Goal: Task Accomplishment & Management: Use online tool/utility

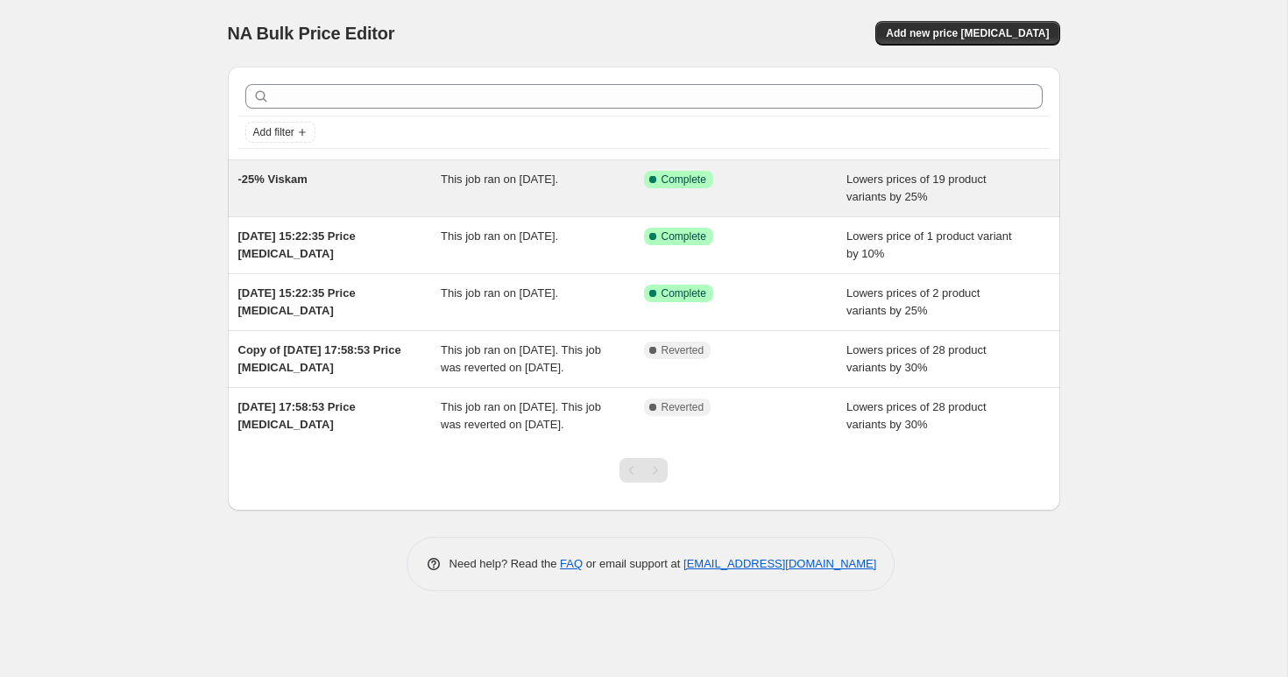
click at [567, 208] on div "-25% Viskam This job ran on [DATE]. Success Complete Complete Lowers prices of …" at bounding box center [644, 188] width 832 height 56
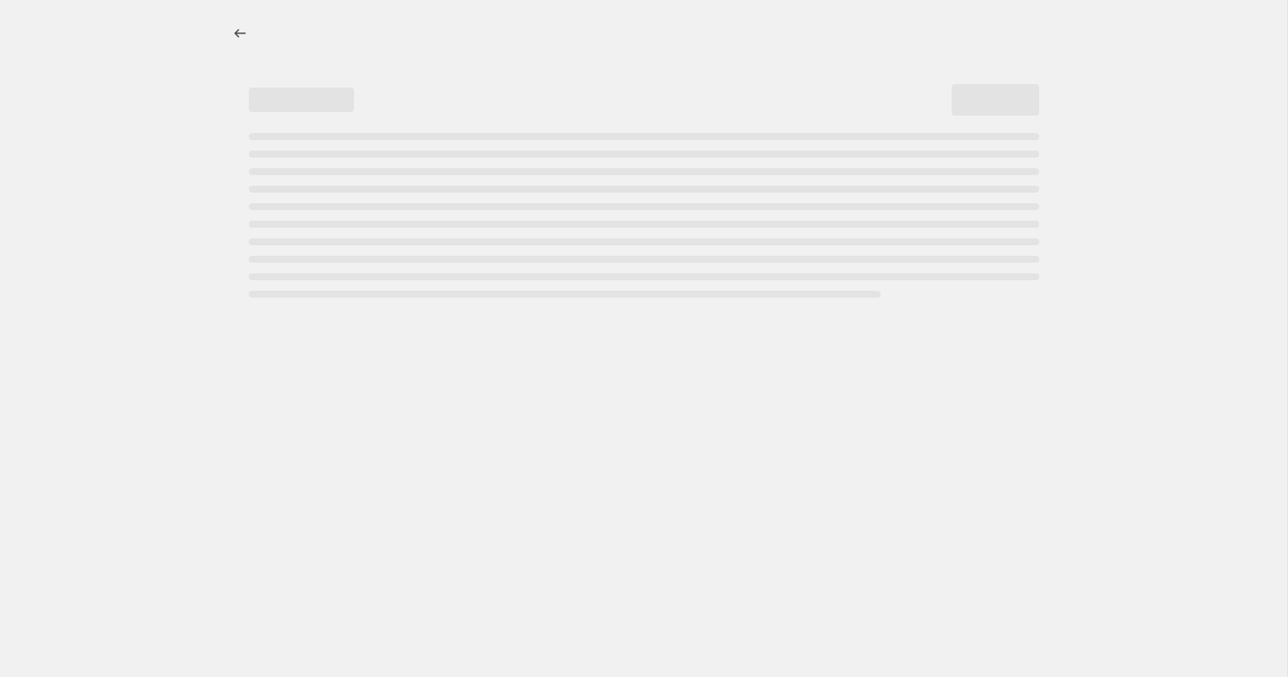
select select "percentage"
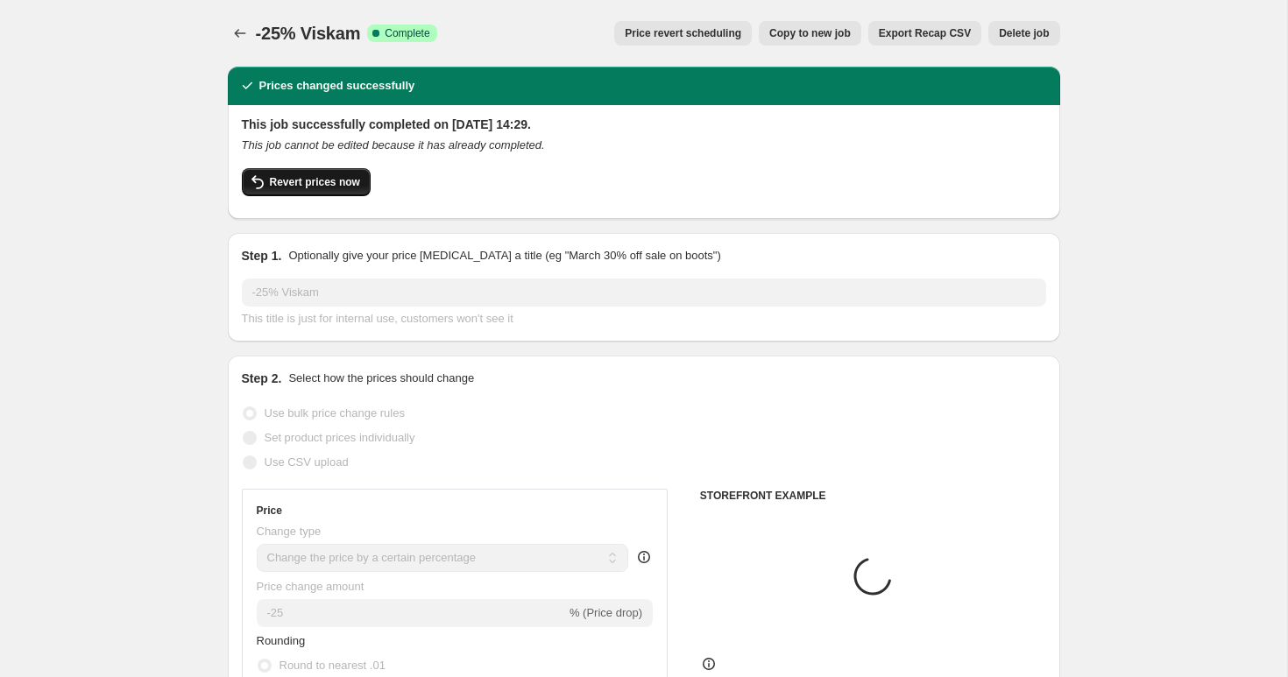
click at [339, 181] on span "Revert prices now" at bounding box center [315, 182] width 90 height 14
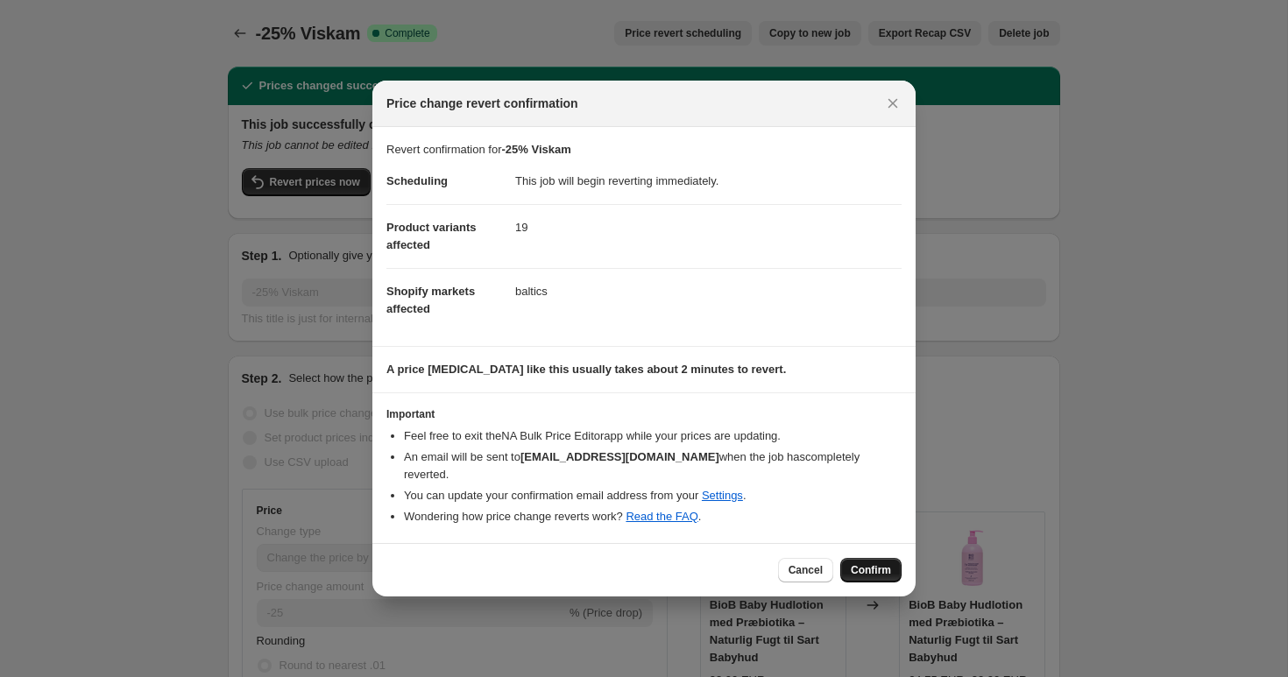
click at [875, 563] on span "Confirm" at bounding box center [871, 570] width 40 height 14
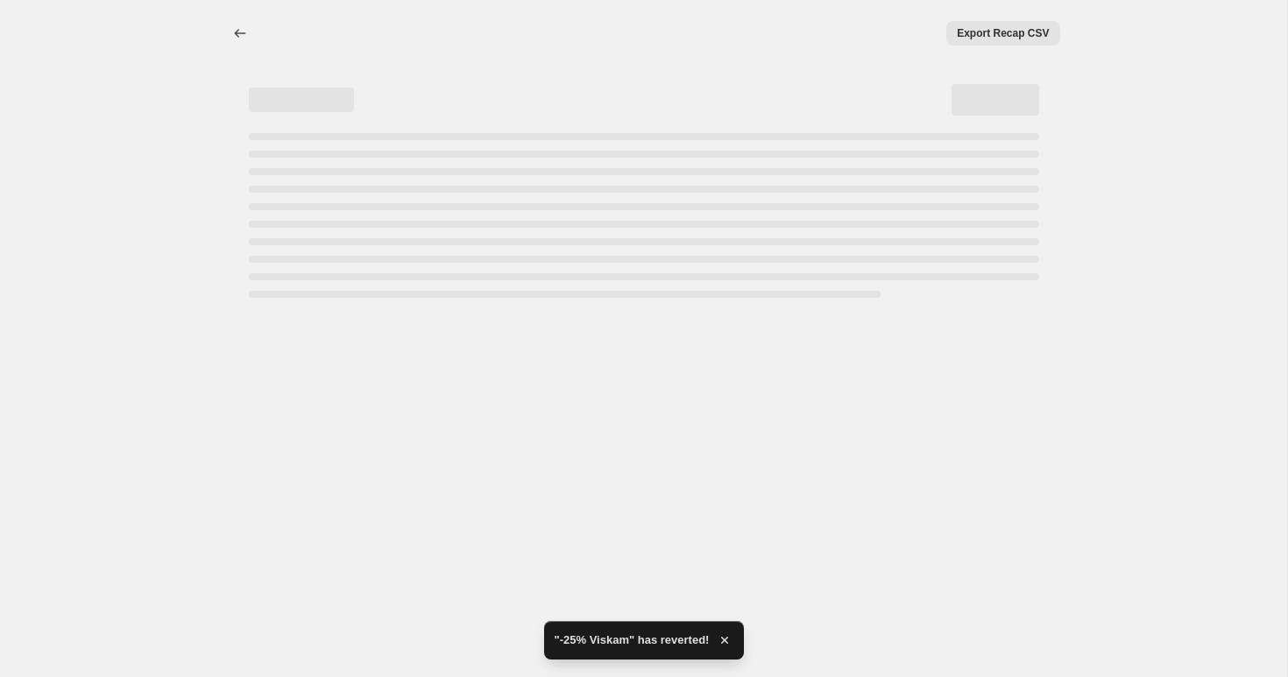
select select "percentage"
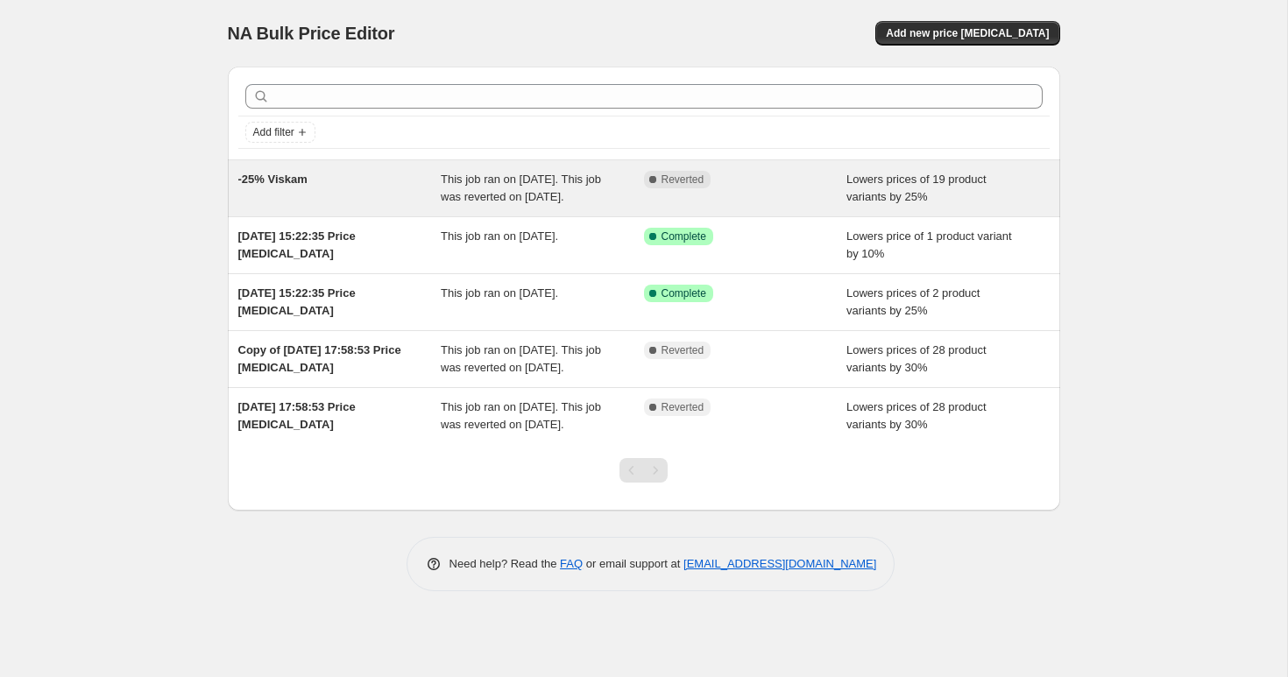
click at [676, 206] on div "Complete Reverted" at bounding box center [745, 188] width 203 height 35
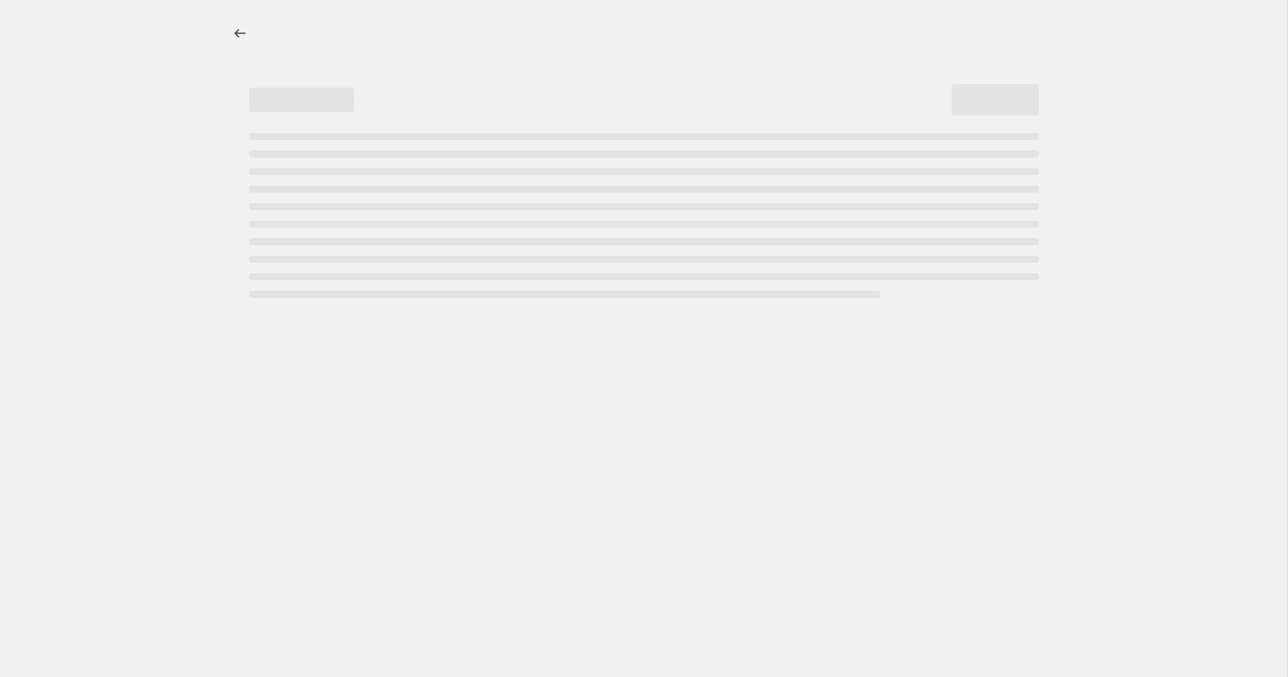
select select "percentage"
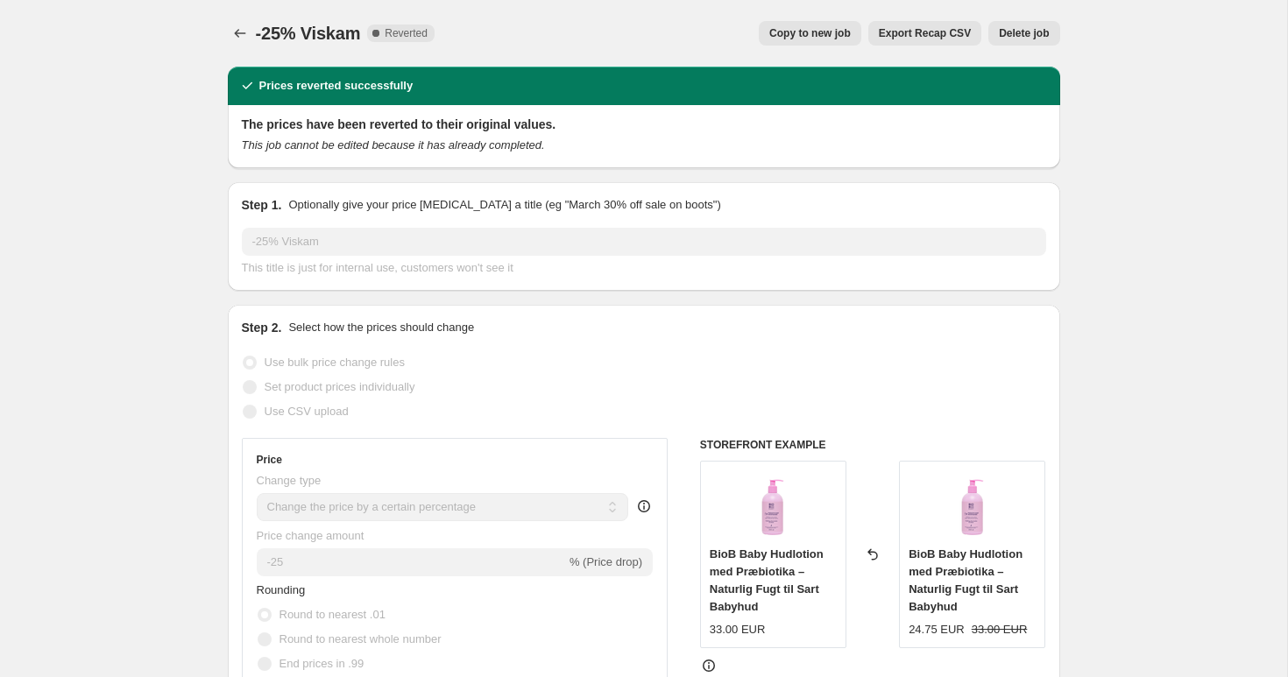
click at [822, 39] on span "Copy to new job" at bounding box center [809, 33] width 81 height 14
select select "percentage"
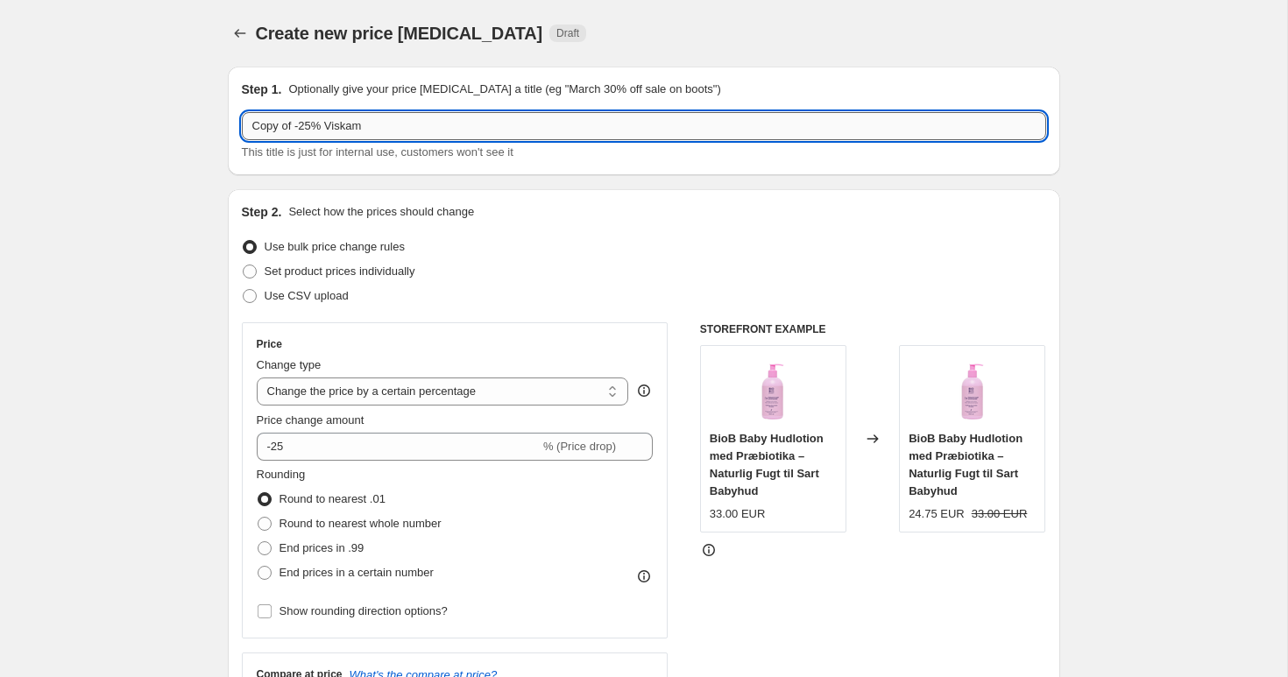
click at [385, 127] on input "Copy of -25% Viskam" at bounding box center [644, 126] width 804 height 28
type input "_"
click at [362, 138] on input "Spec. Discount" at bounding box center [644, 126] width 804 height 28
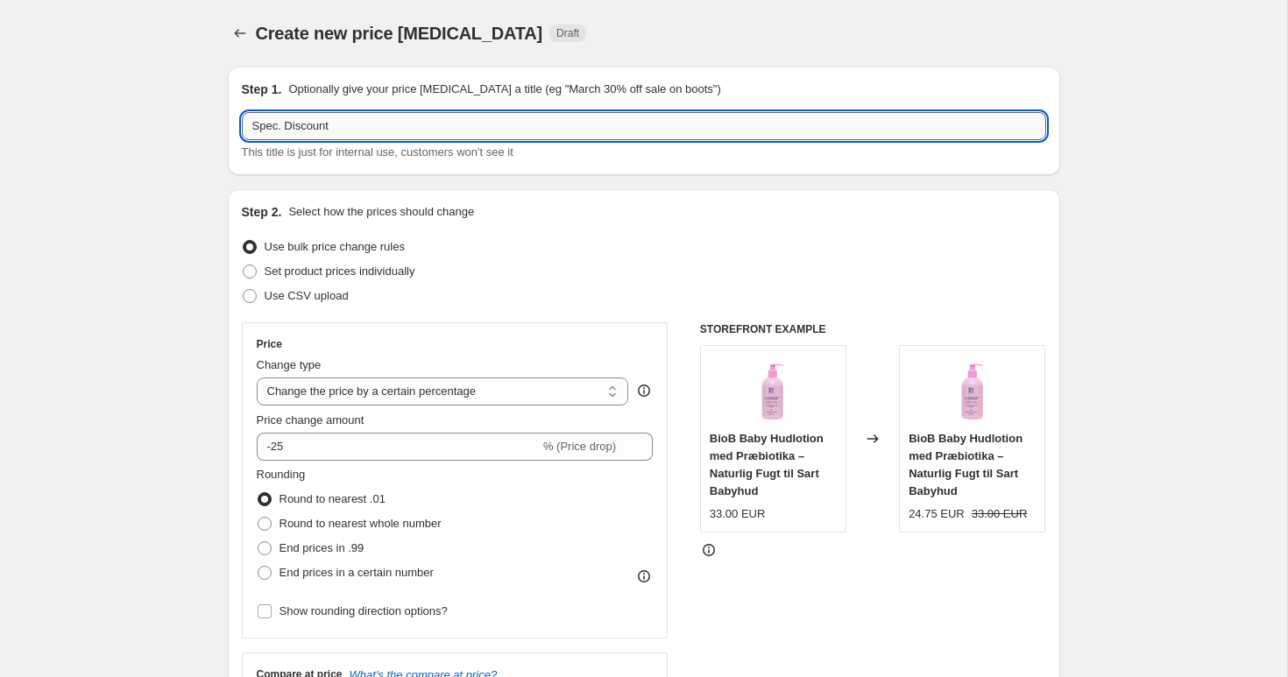
click at [351, 134] on input "Spec. Discount" at bounding box center [644, 126] width 804 height 28
paste input "🔥"
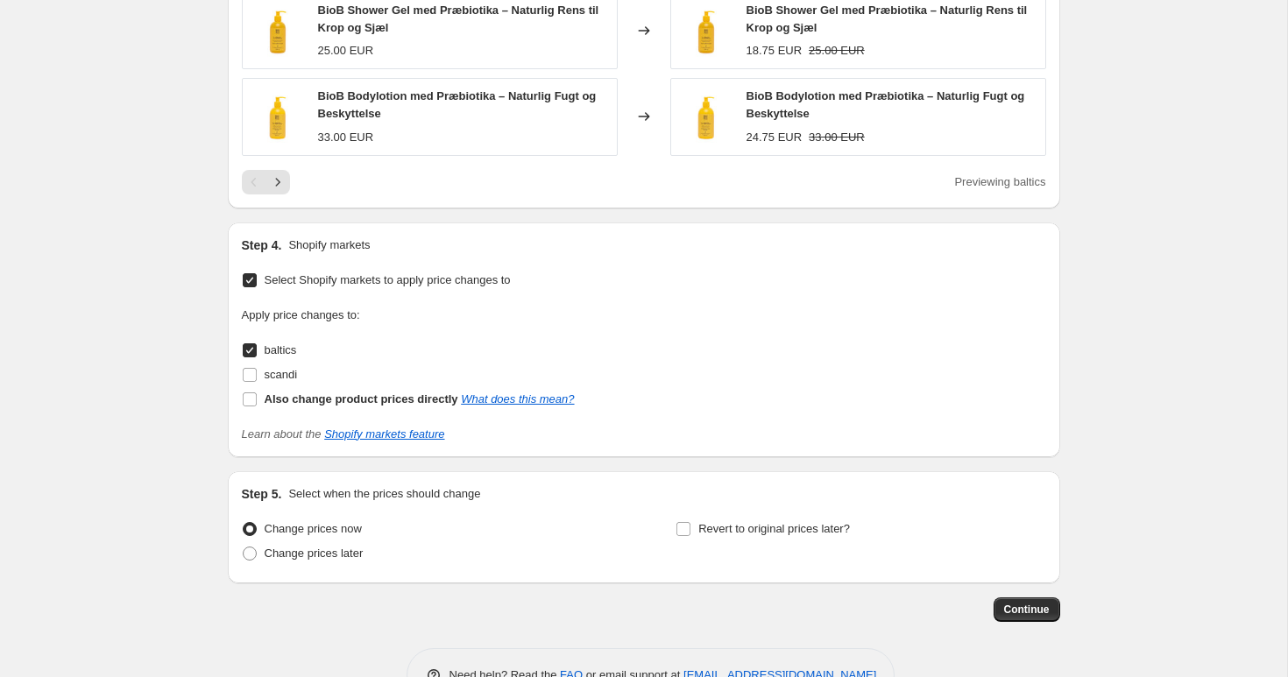
scroll to position [1314, 0]
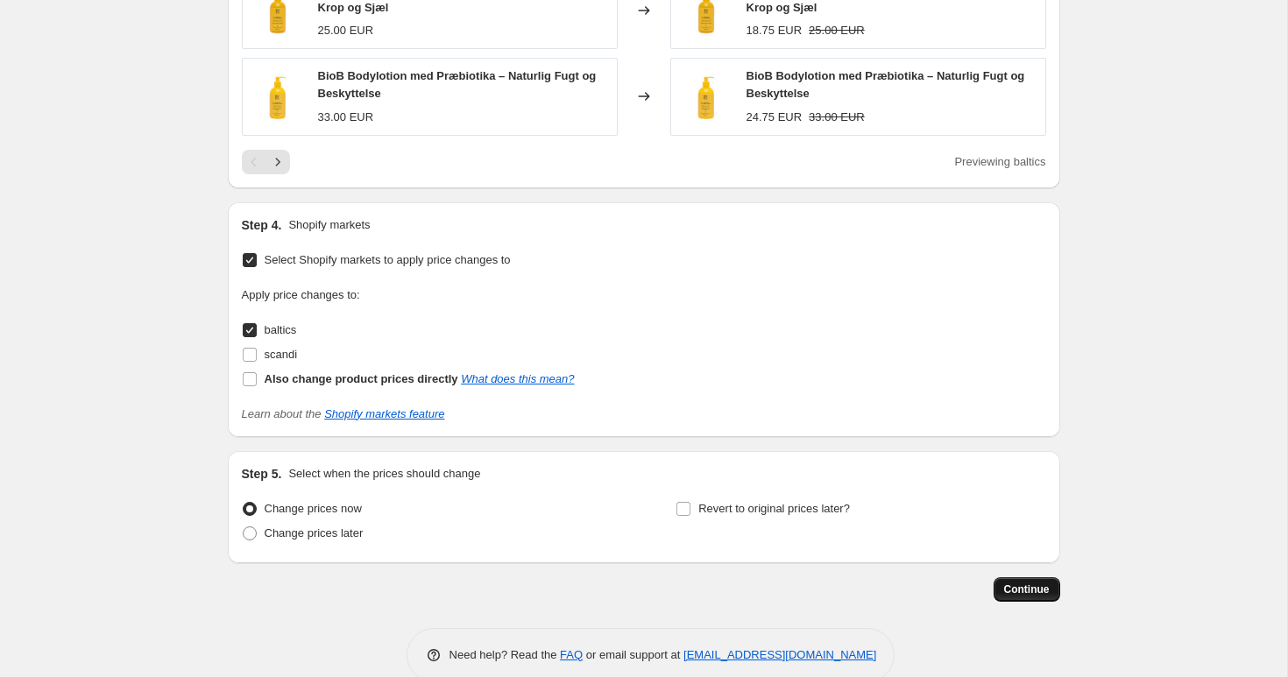
click at [1029, 586] on span "Continue" at bounding box center [1027, 590] width 46 height 14
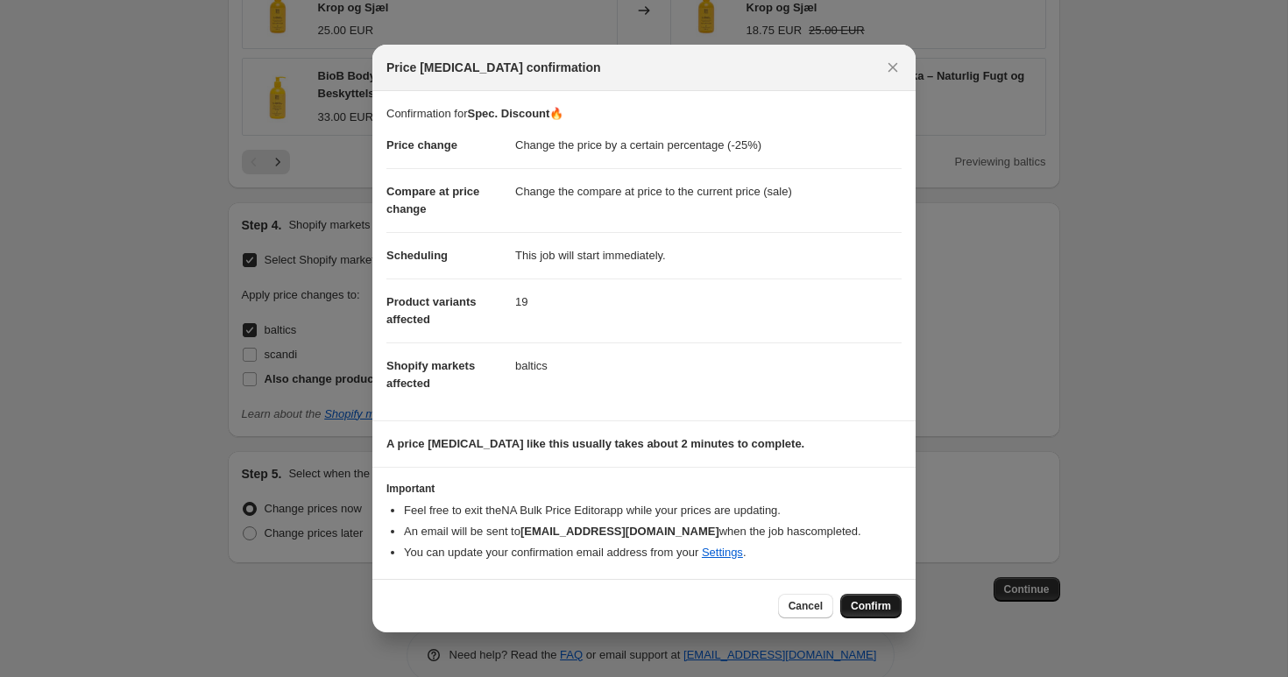
click at [869, 611] on span "Confirm" at bounding box center [871, 606] width 40 height 14
type input "Spec. Discount🔥"
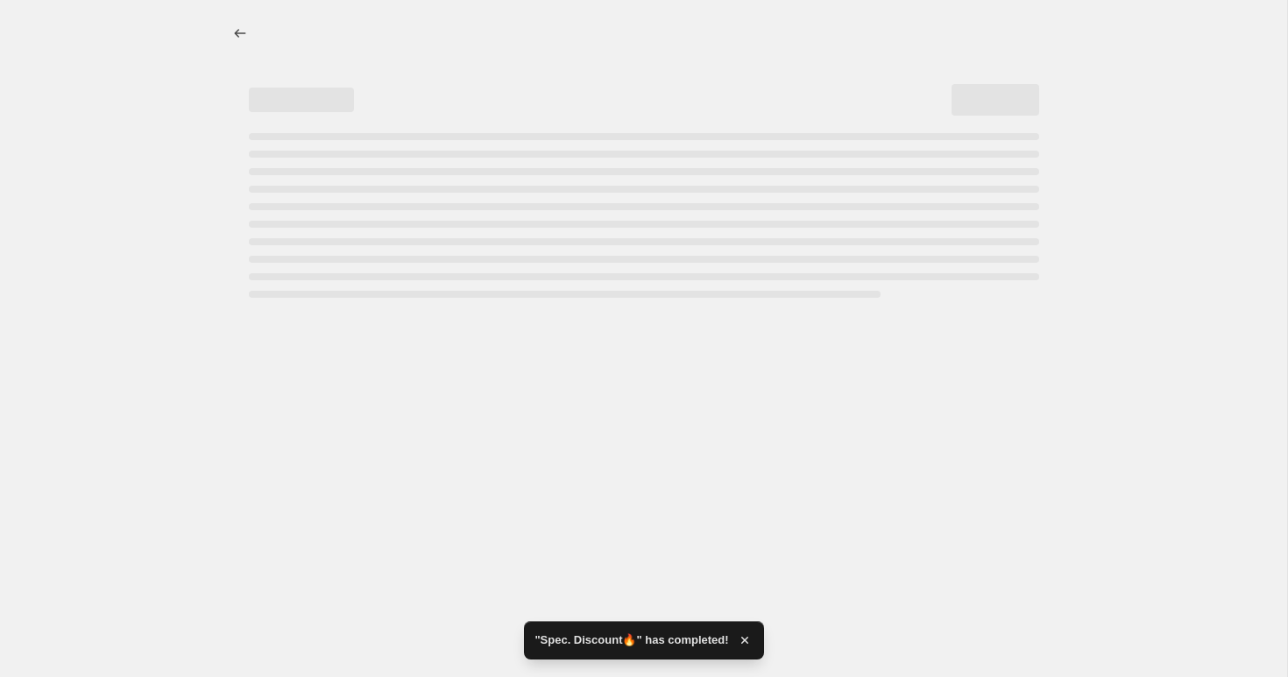
select select "percentage"
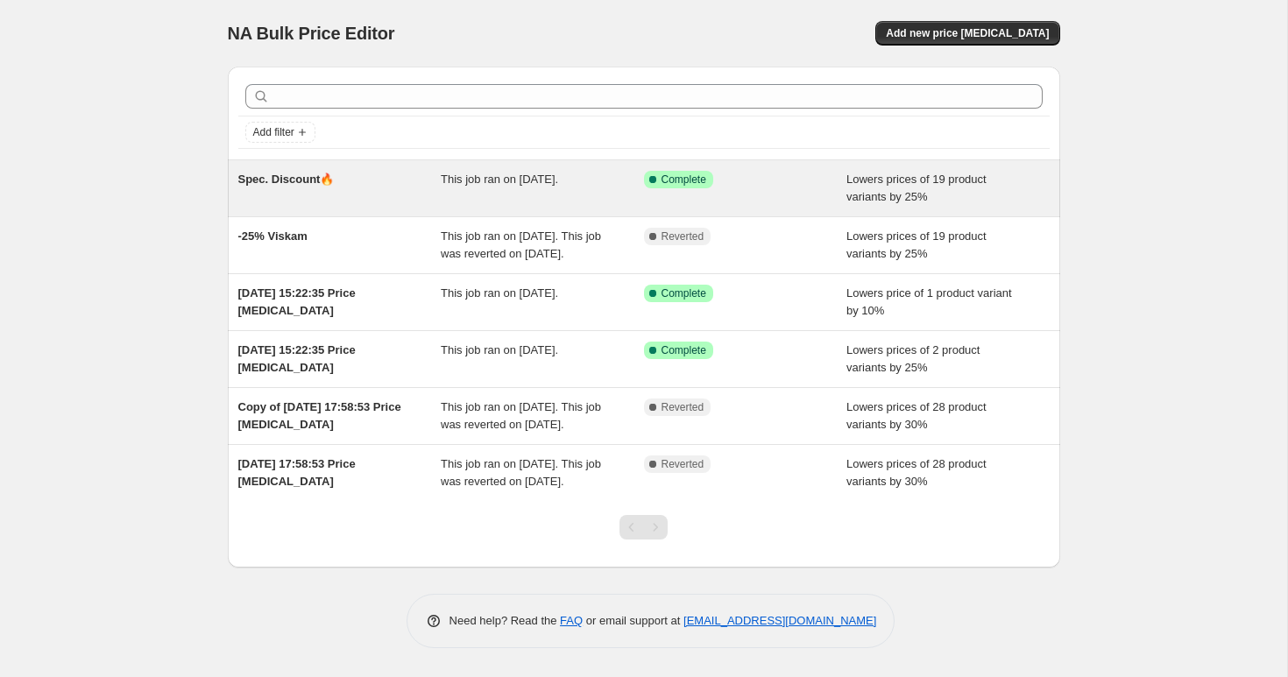
click at [586, 187] on div "This job ran on [DATE]." at bounding box center [542, 188] width 203 height 35
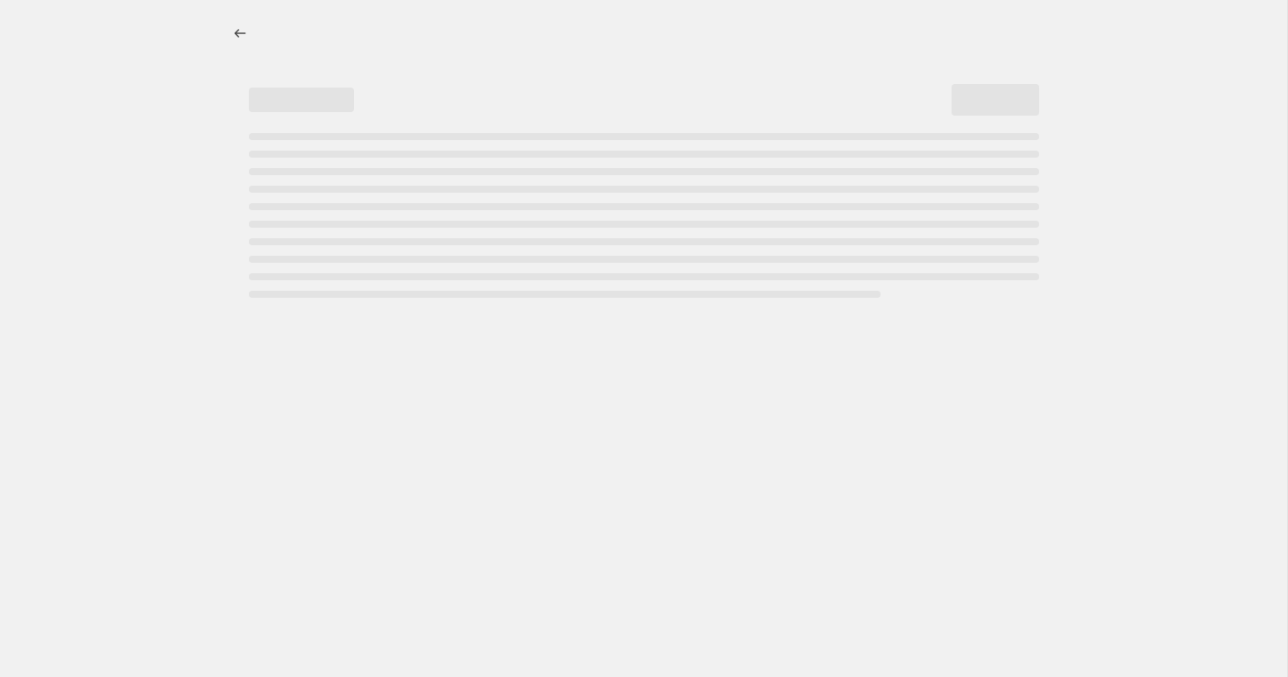
select select "percentage"
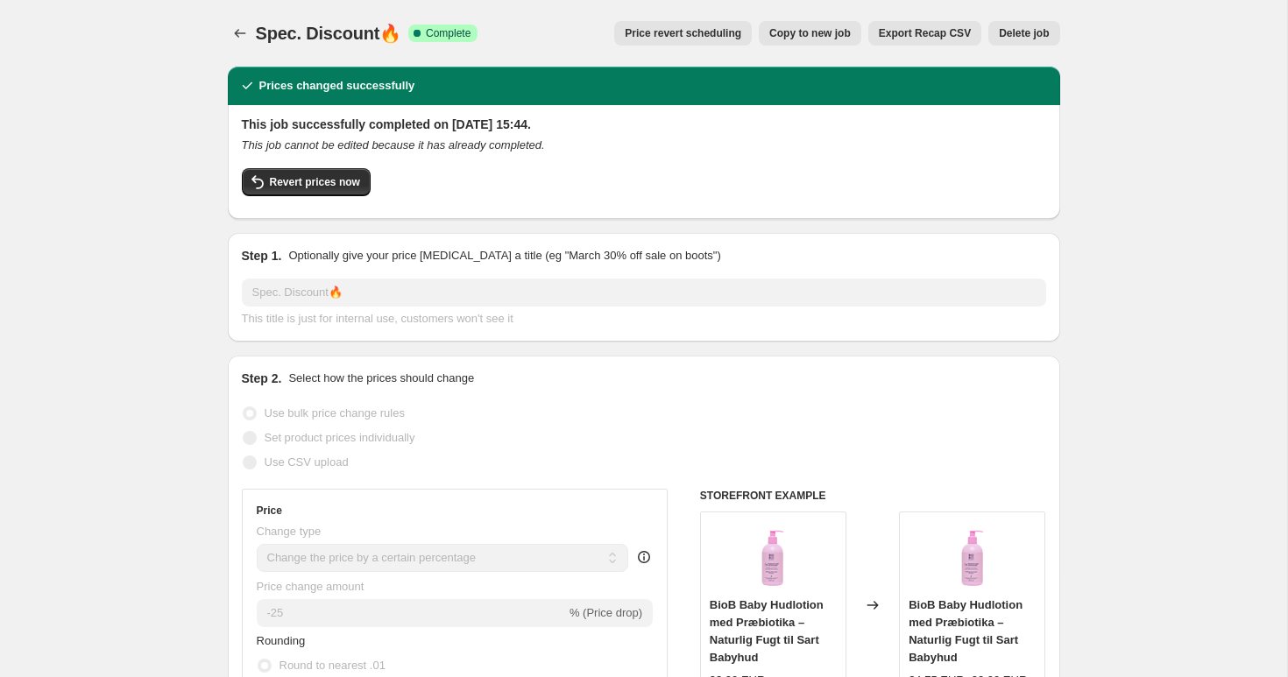
click at [824, 36] on span "Copy to new job" at bounding box center [809, 33] width 81 height 14
select select "percentage"
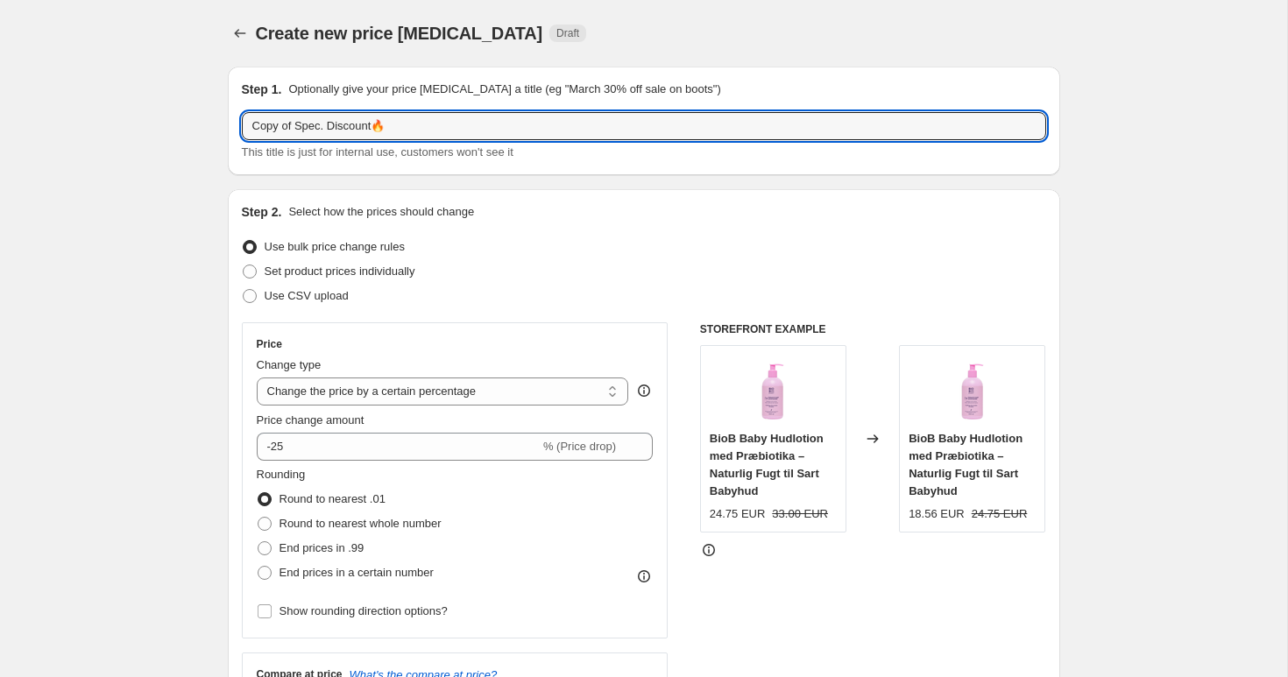
drag, startPoint x: 295, startPoint y: 130, endPoint x: 219, endPoint y: 144, distance: 77.5
type input "Spec. Discount🔥"
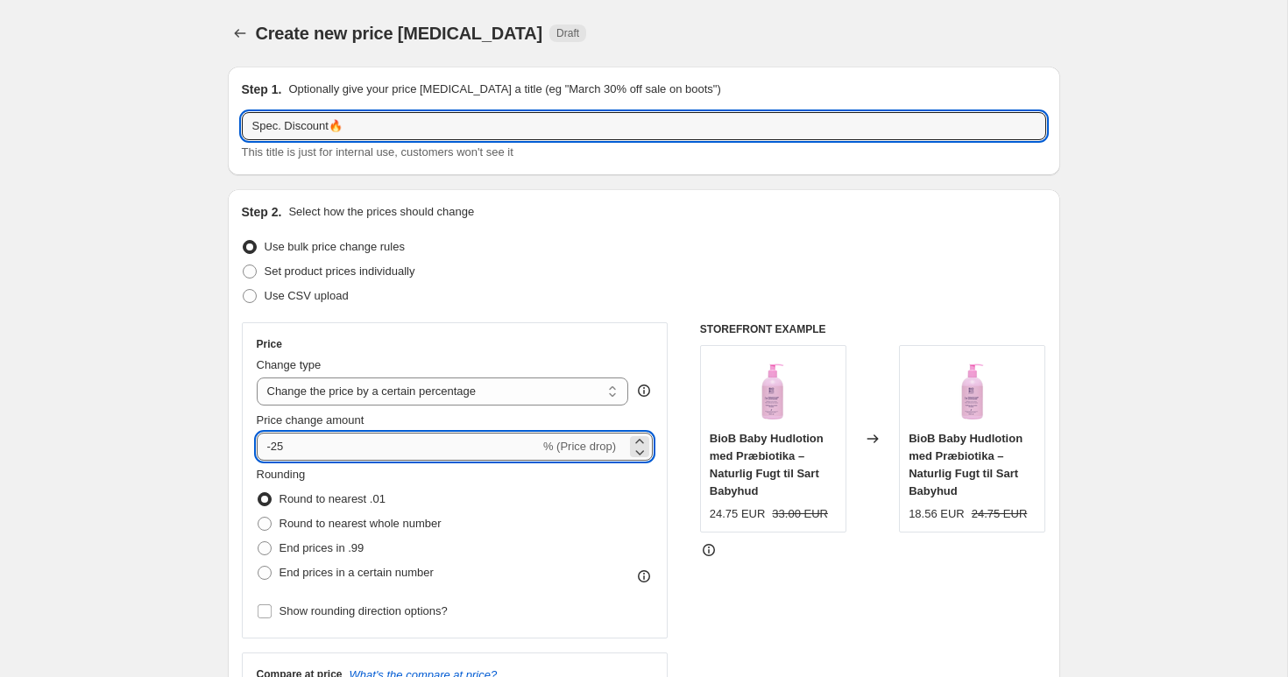
click at [347, 452] on input "-25" at bounding box center [398, 447] width 283 height 28
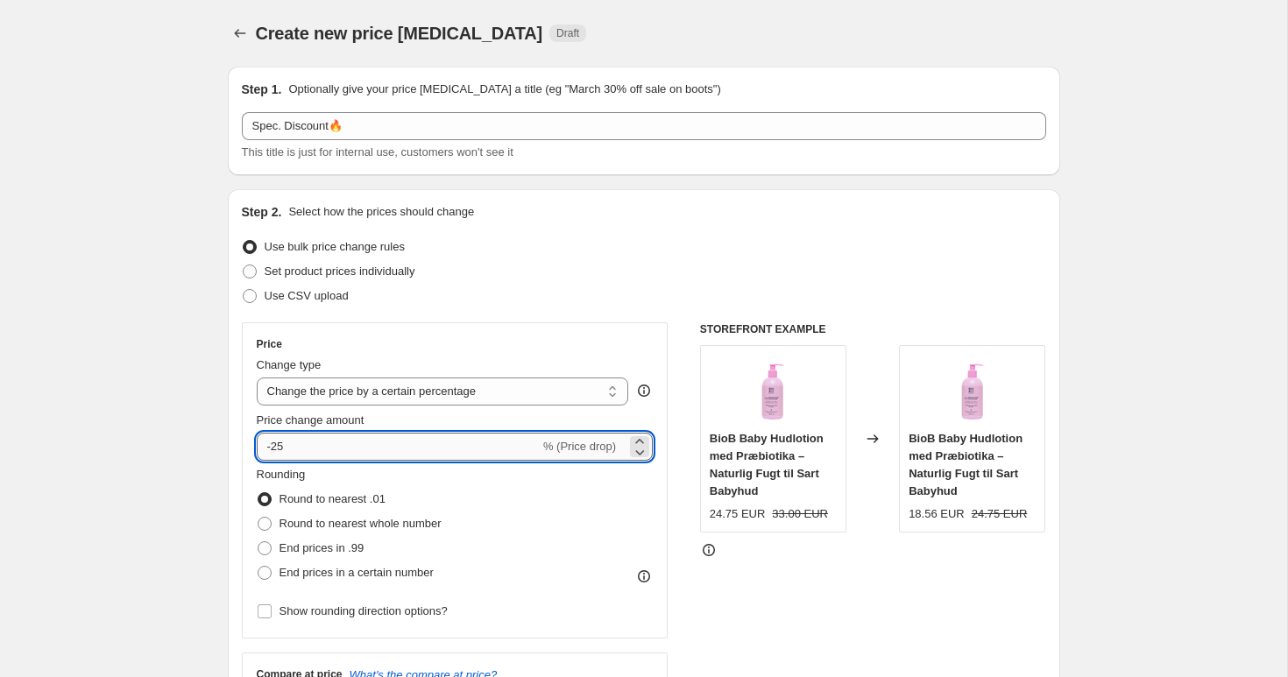
type input "-2"
type input "-30"
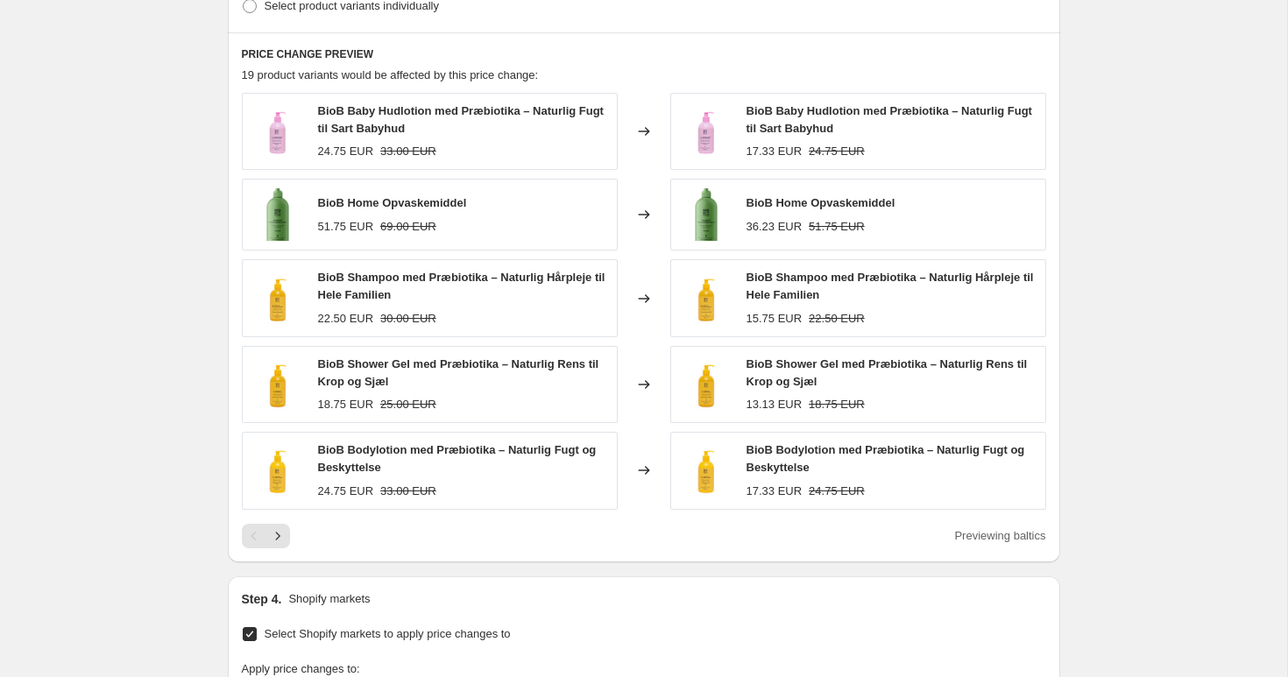
scroll to position [1345, 0]
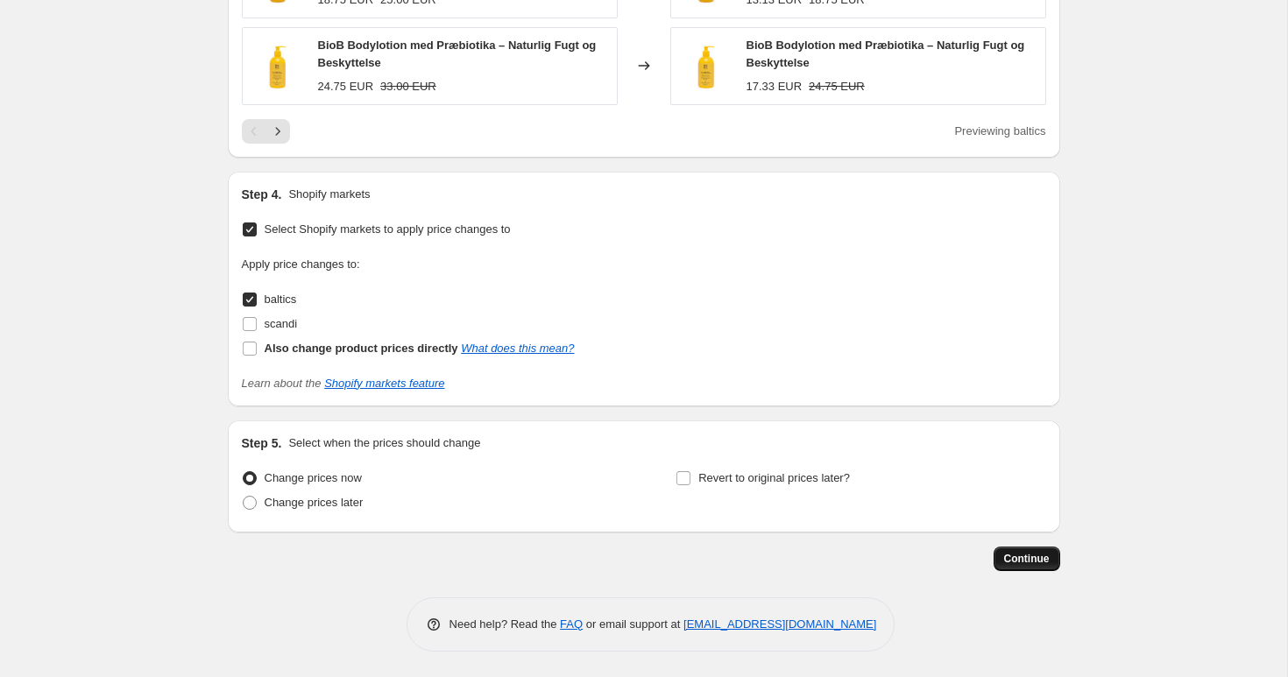
click at [1019, 556] on span "Continue" at bounding box center [1027, 559] width 46 height 14
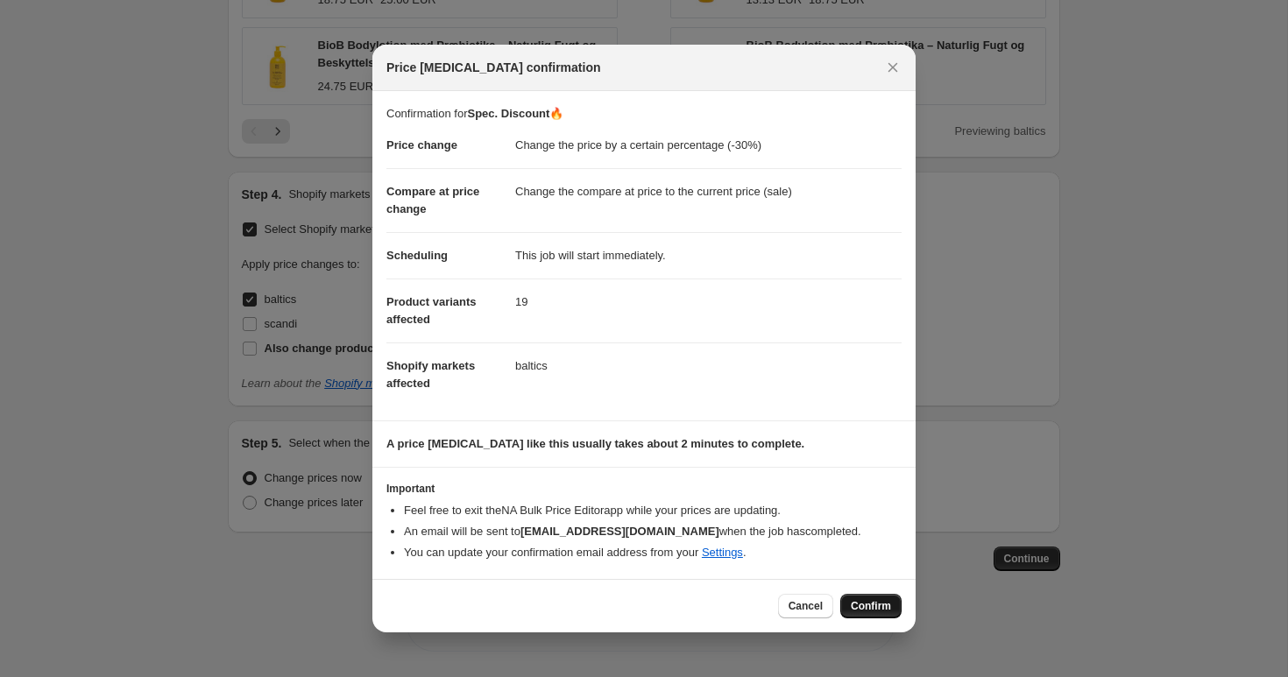
click at [868, 609] on span "Confirm" at bounding box center [871, 606] width 40 height 14
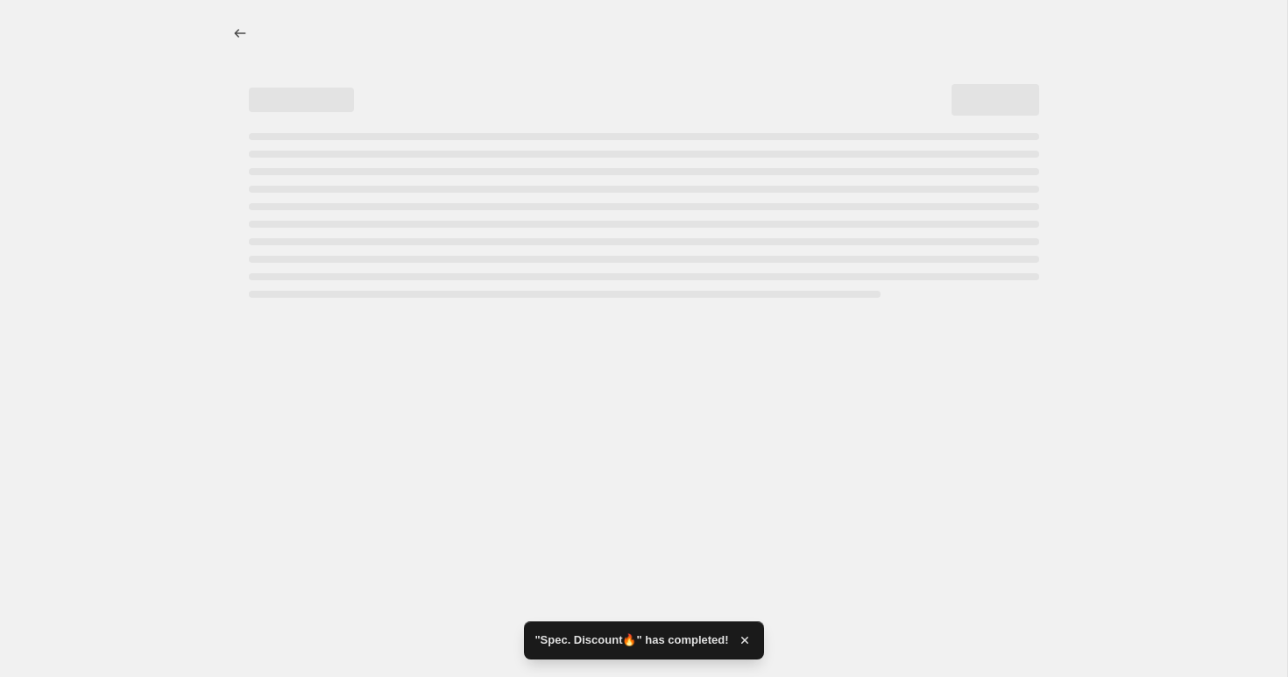
select select "percentage"
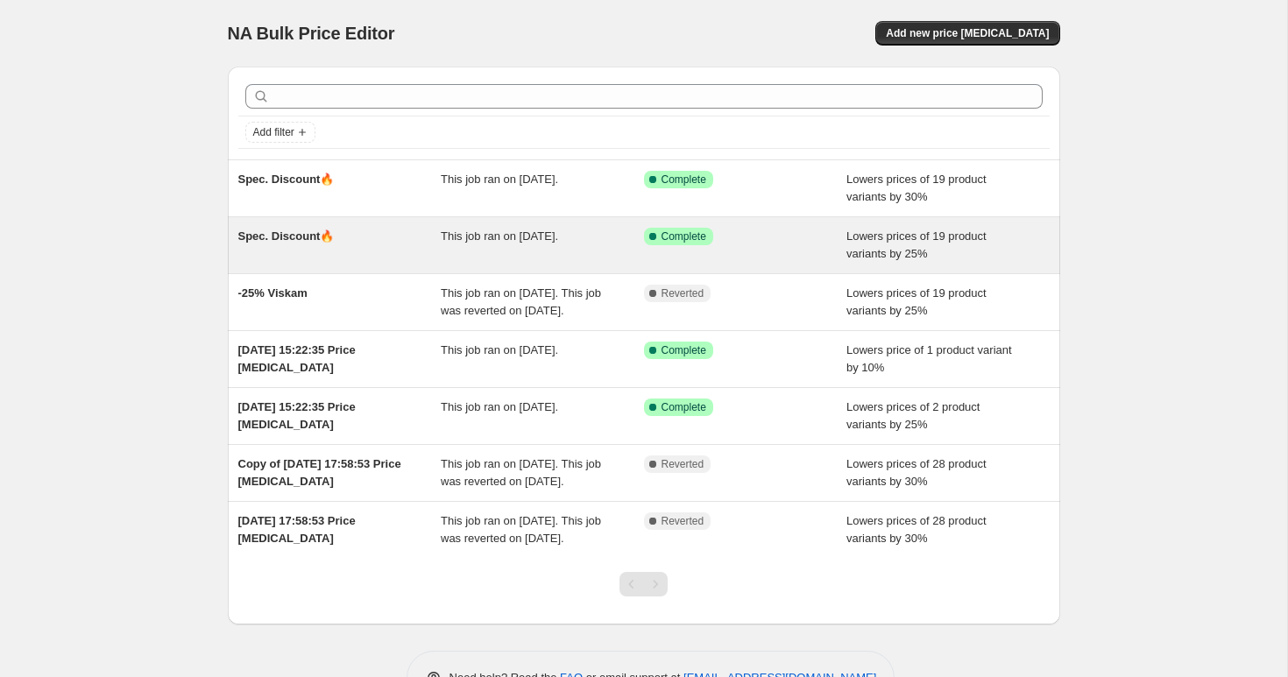
click at [526, 250] on div "This job ran on 22 August 2025." at bounding box center [542, 245] width 203 height 35
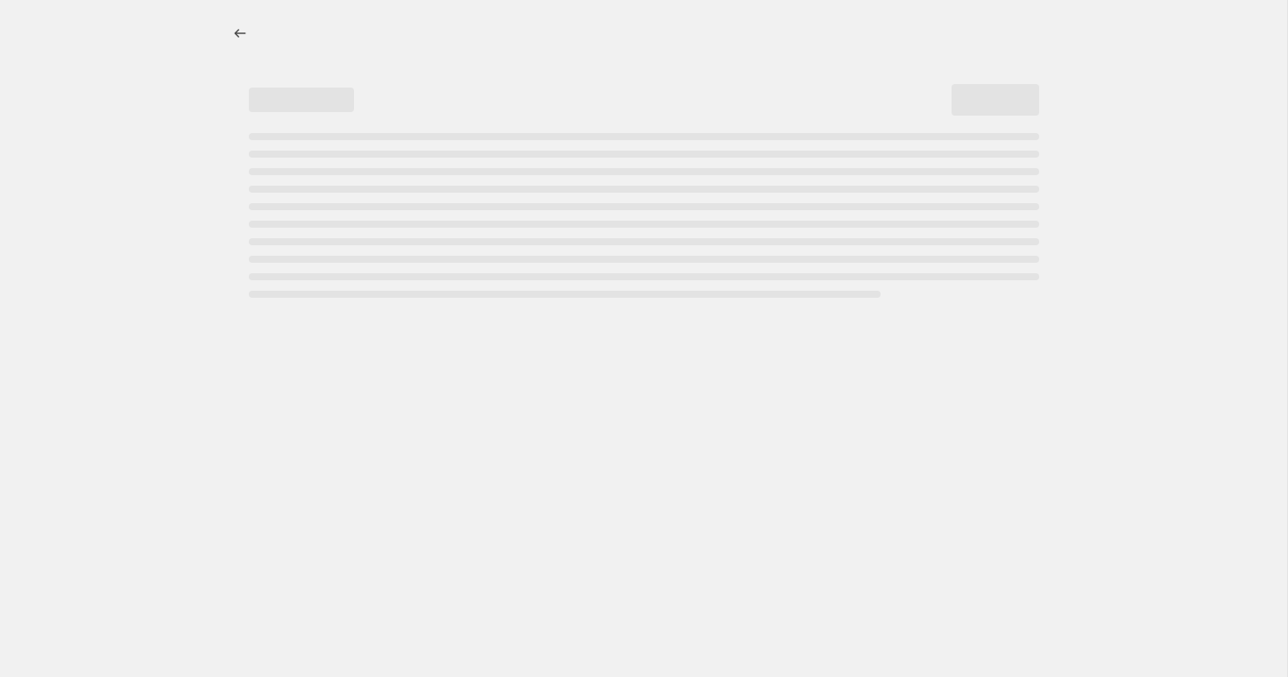
select select "percentage"
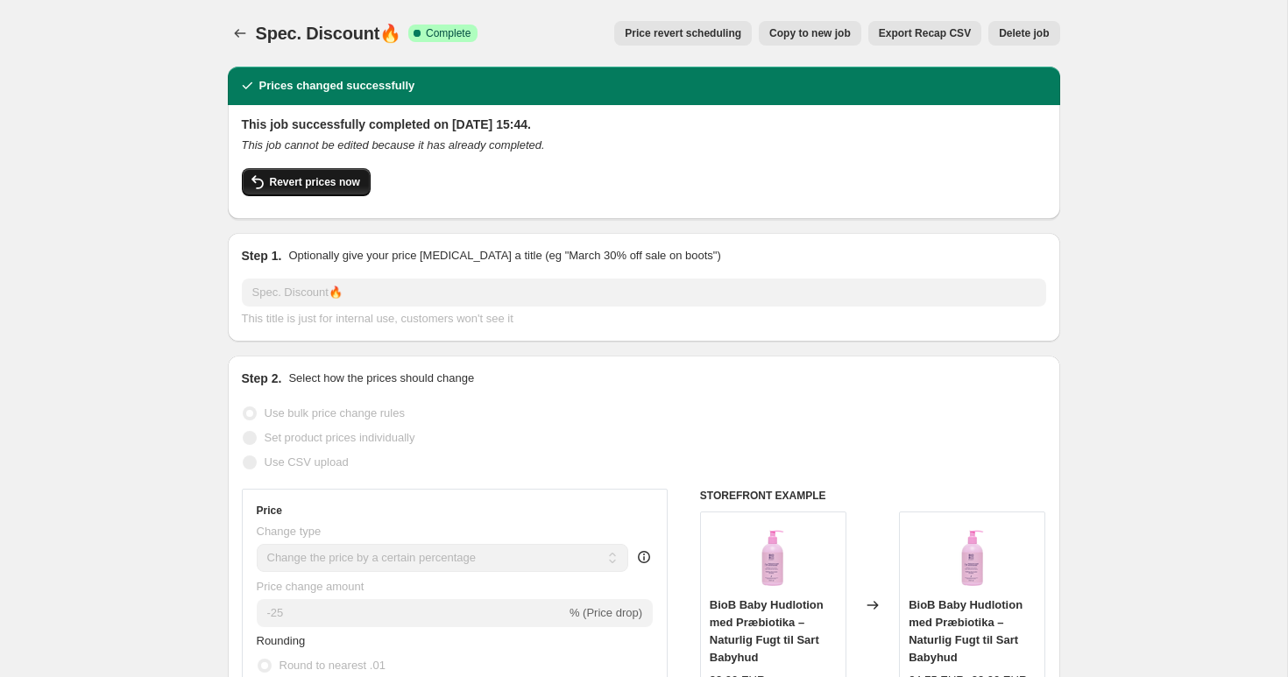
click at [330, 175] on span "Revert prices now" at bounding box center [315, 182] width 90 height 14
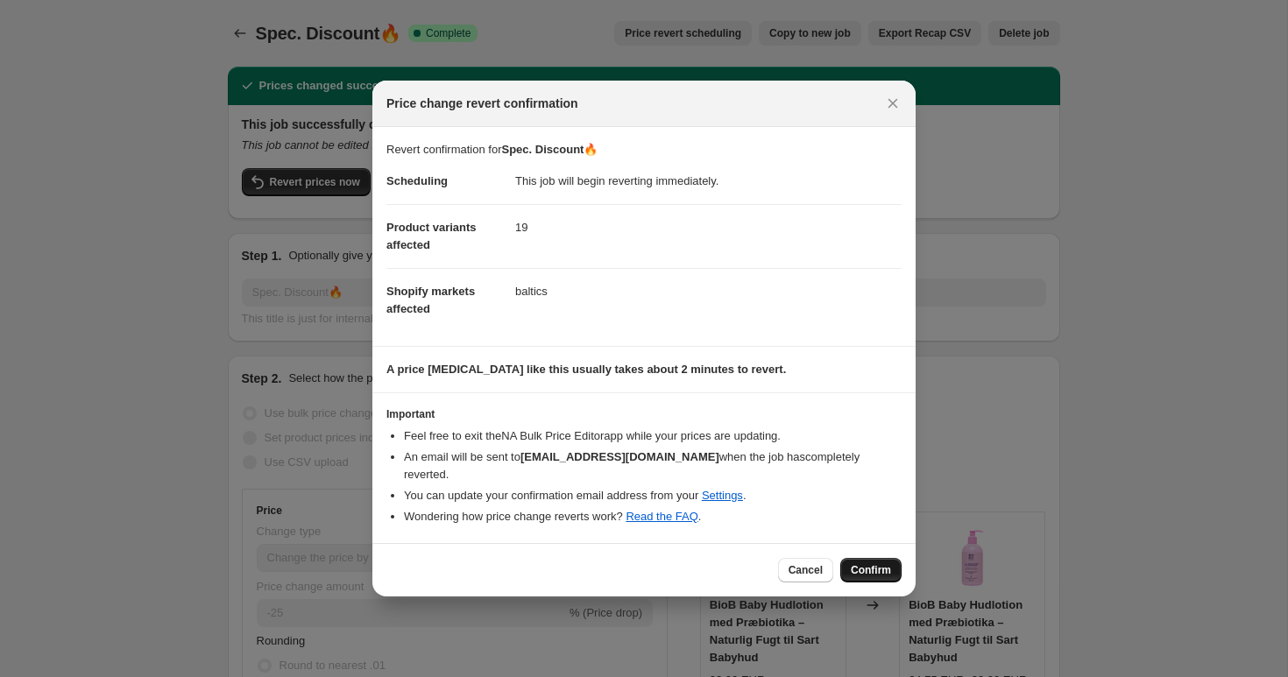
click at [865, 572] on button "Confirm" at bounding box center [870, 570] width 61 height 25
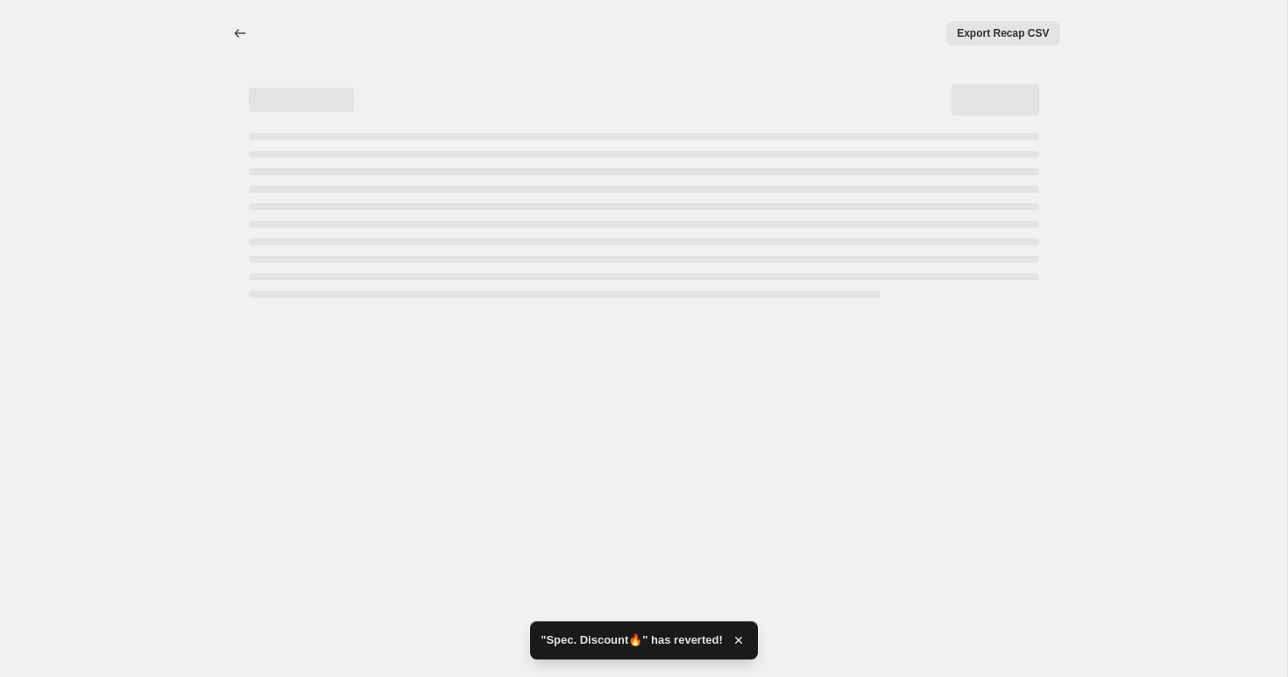
select select "percentage"
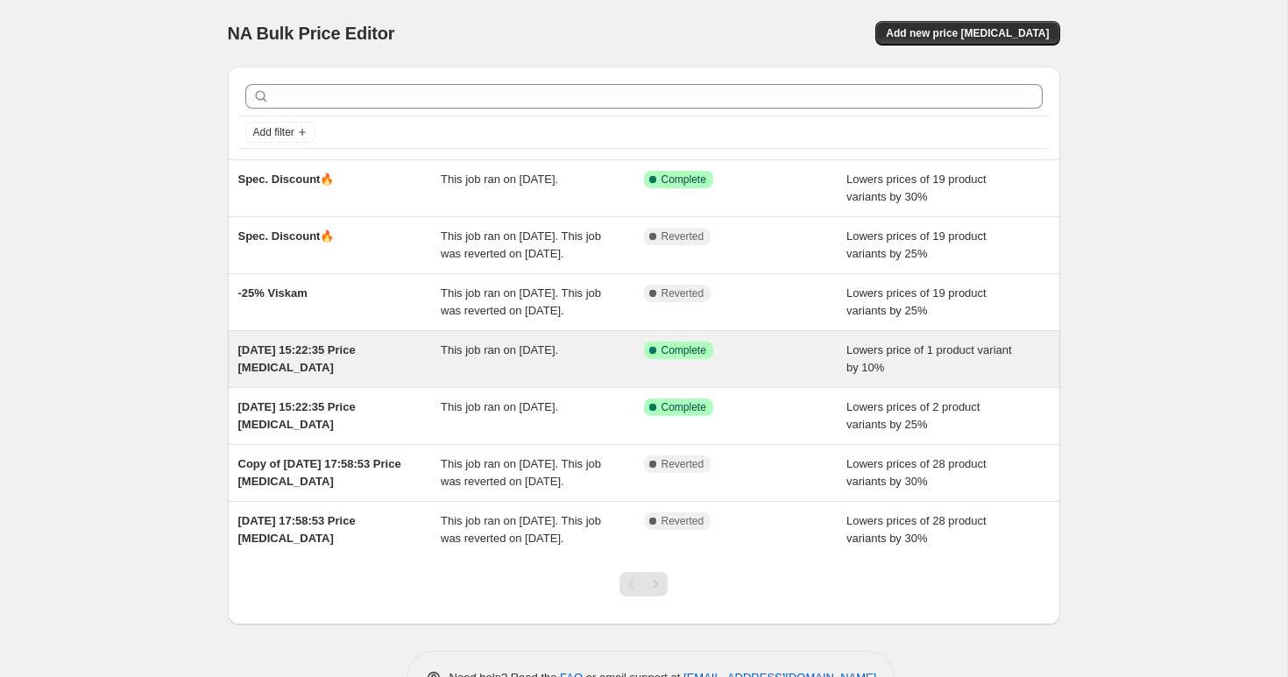
click at [551, 377] on div "This job ran on [DATE]." at bounding box center [542, 359] width 203 height 35
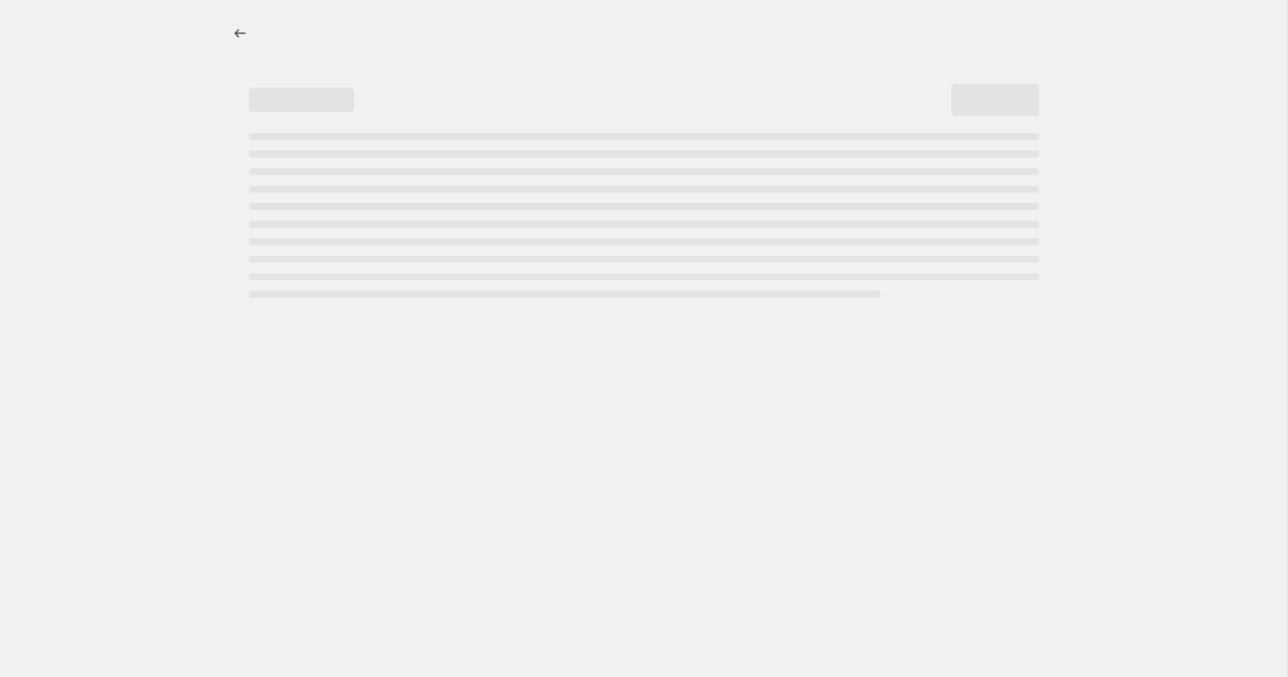
select select "percentage"
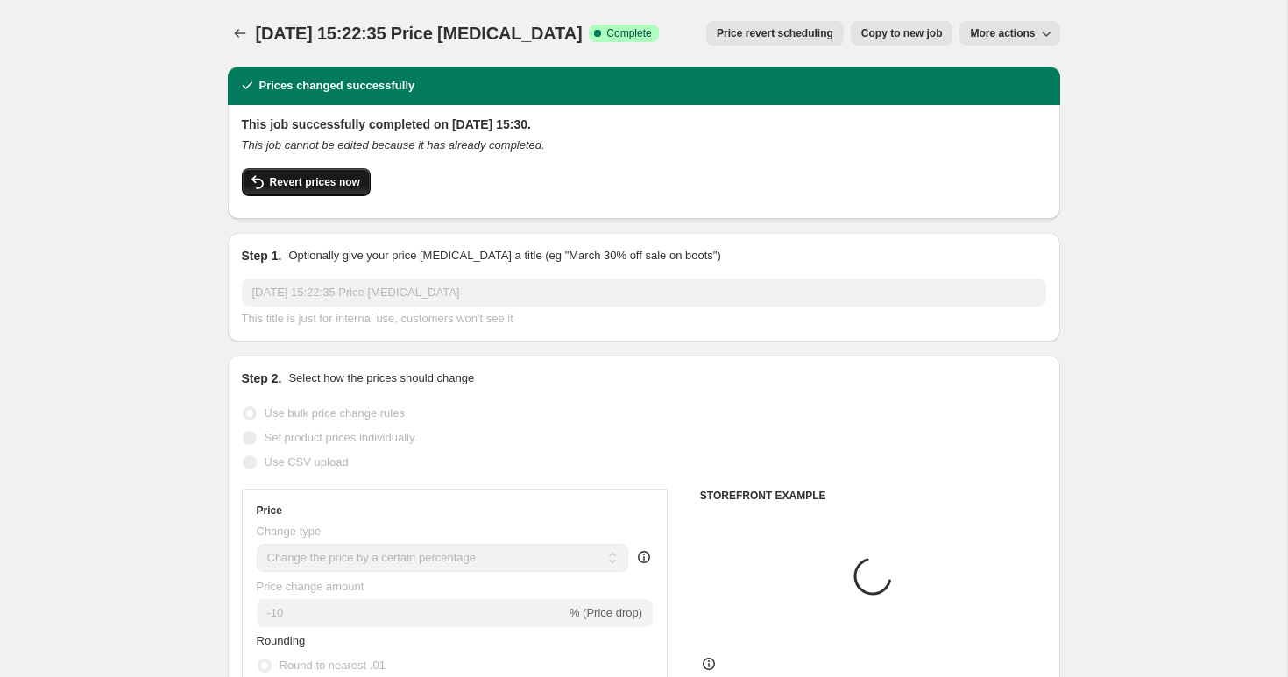
click at [308, 186] on span "Revert prices now" at bounding box center [315, 182] width 90 height 14
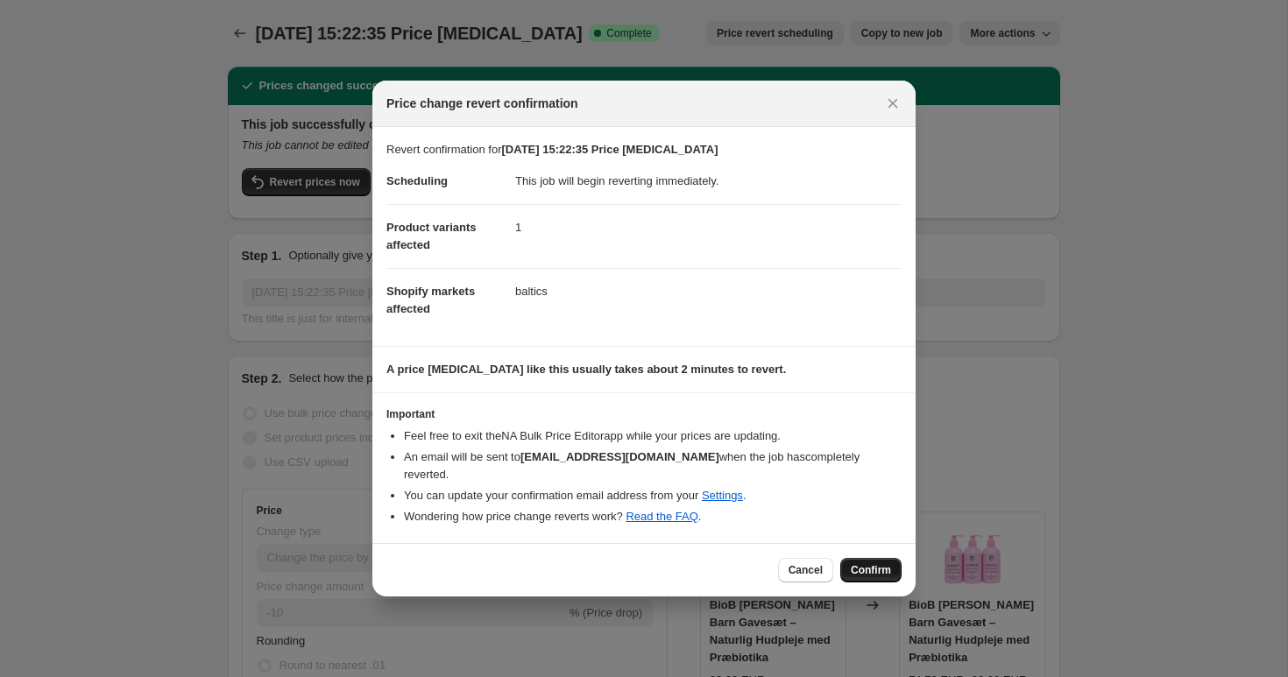
click at [867, 563] on span "Confirm" at bounding box center [871, 570] width 40 height 14
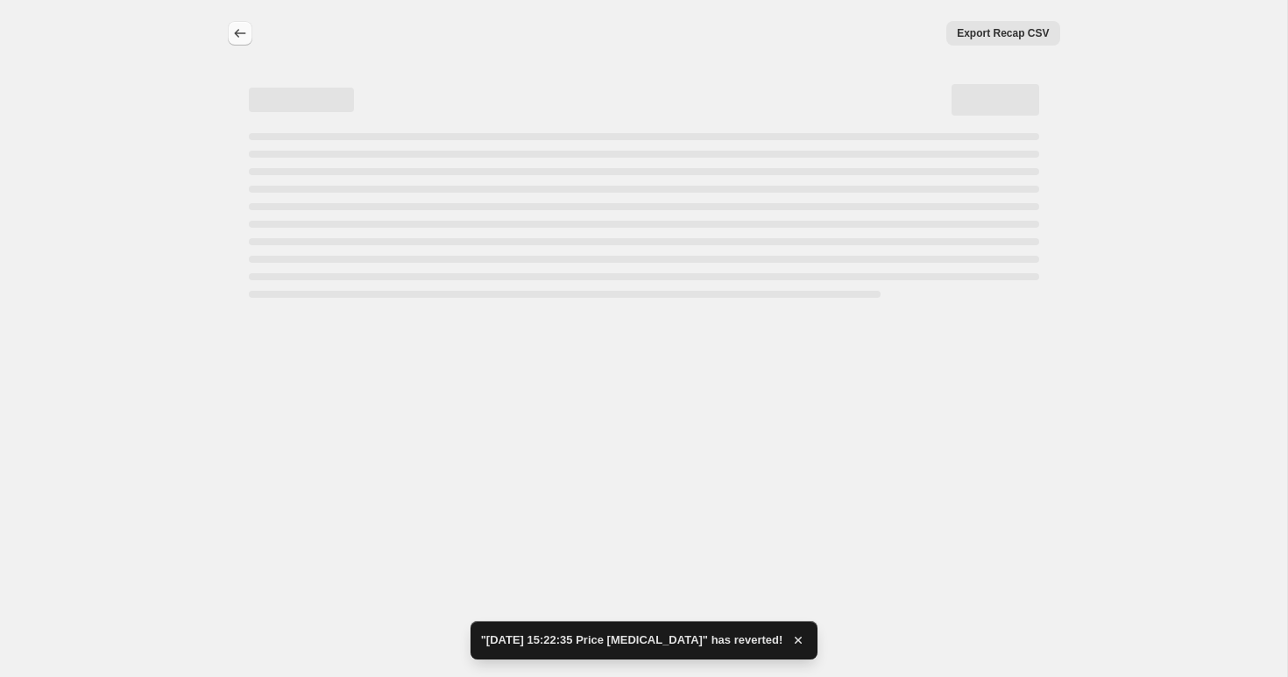
select select "percentage"
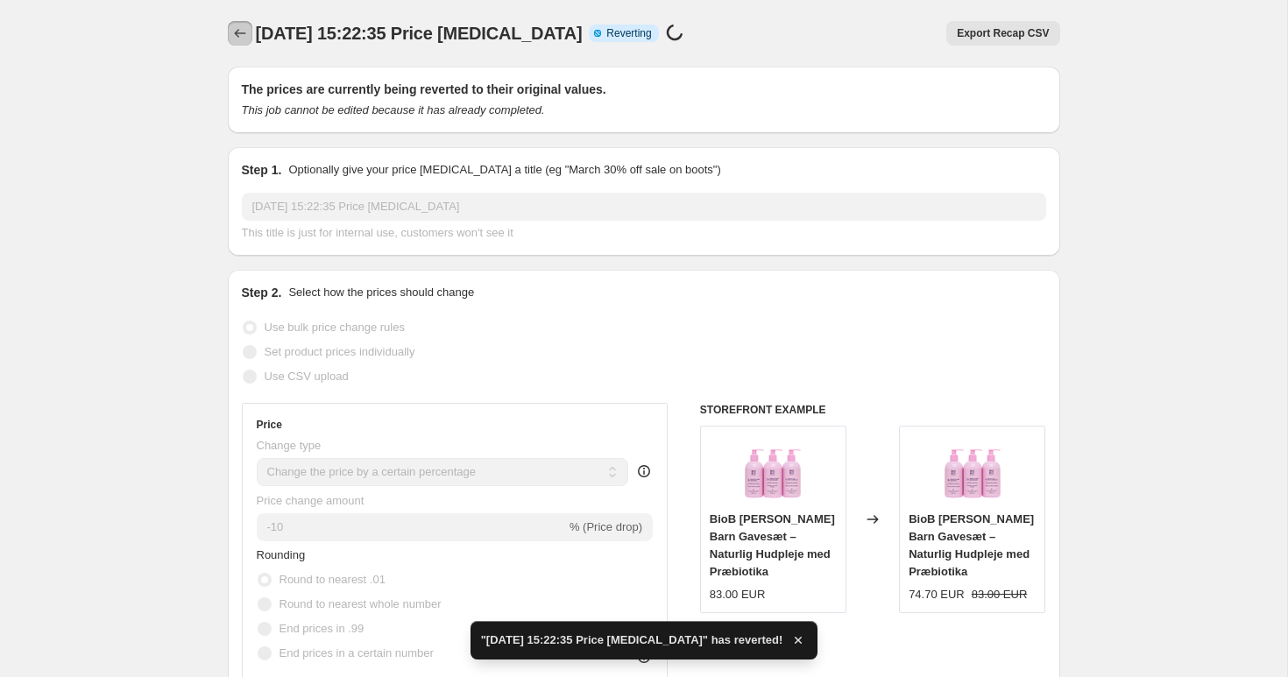
click at [239, 30] on icon "Price change jobs" at bounding box center [240, 34] width 18 height 18
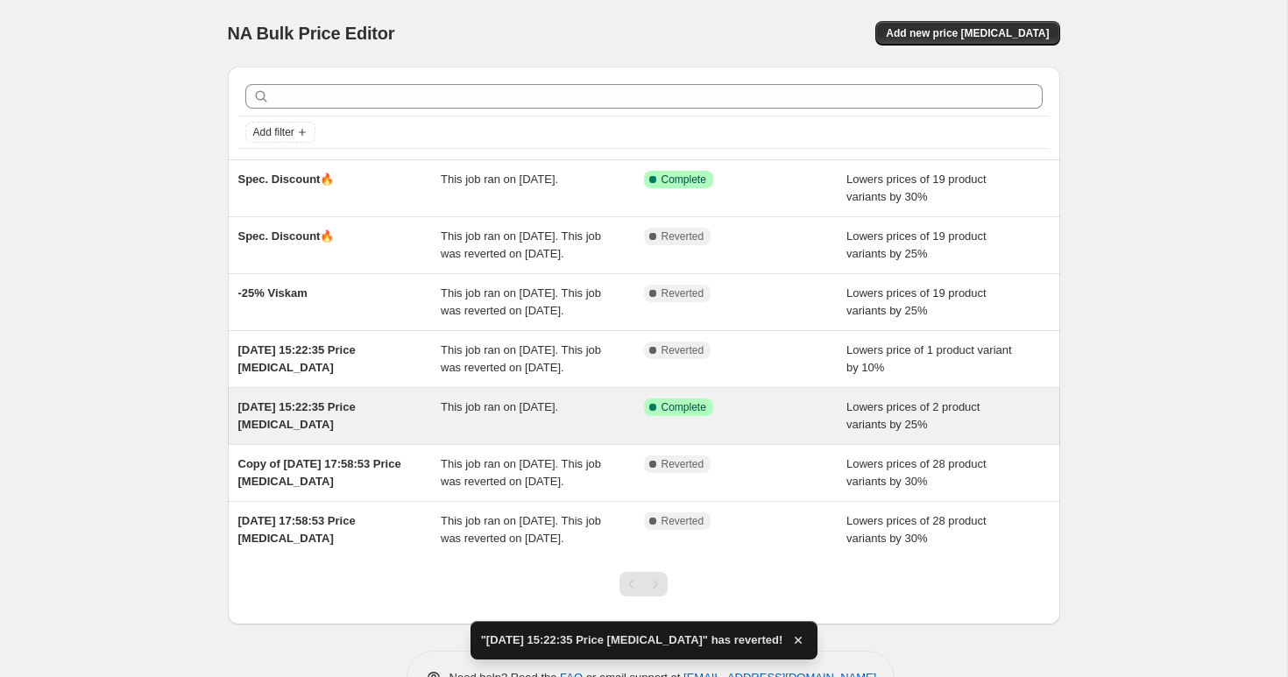
click at [641, 434] on div "This job ran on [DATE]." at bounding box center [542, 416] width 203 height 35
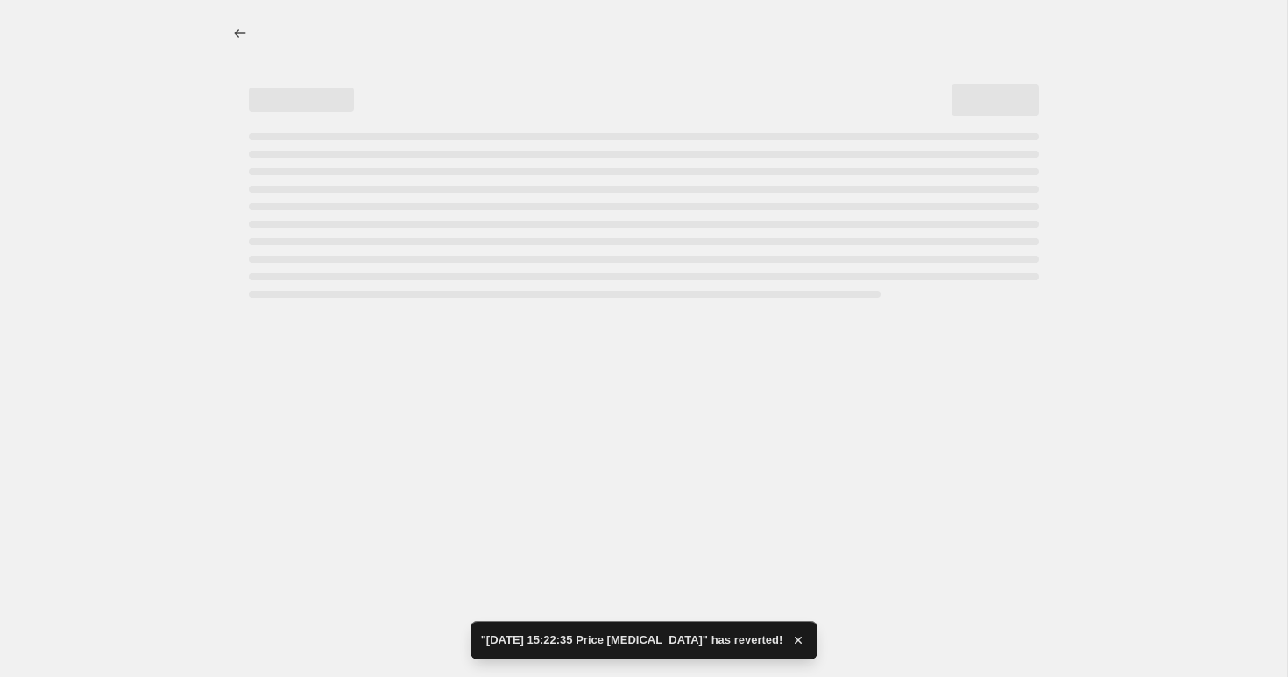
select select "percentage"
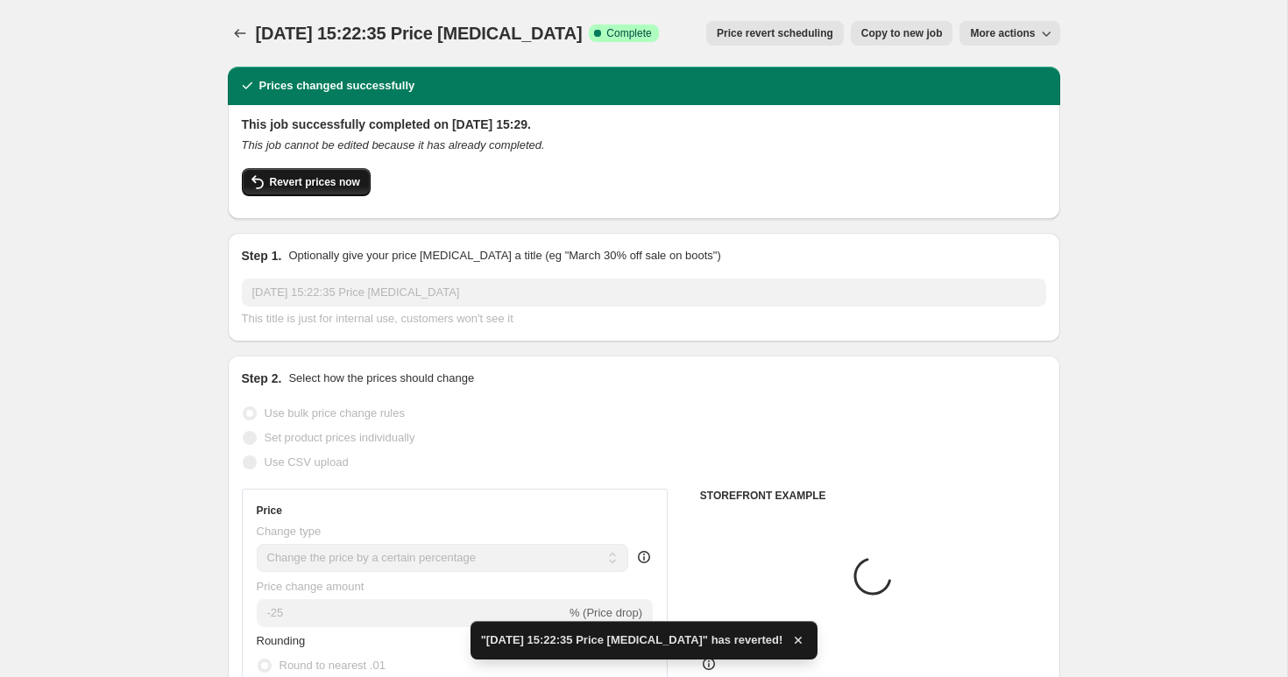
click at [299, 181] on span "Revert prices now" at bounding box center [315, 182] width 90 height 14
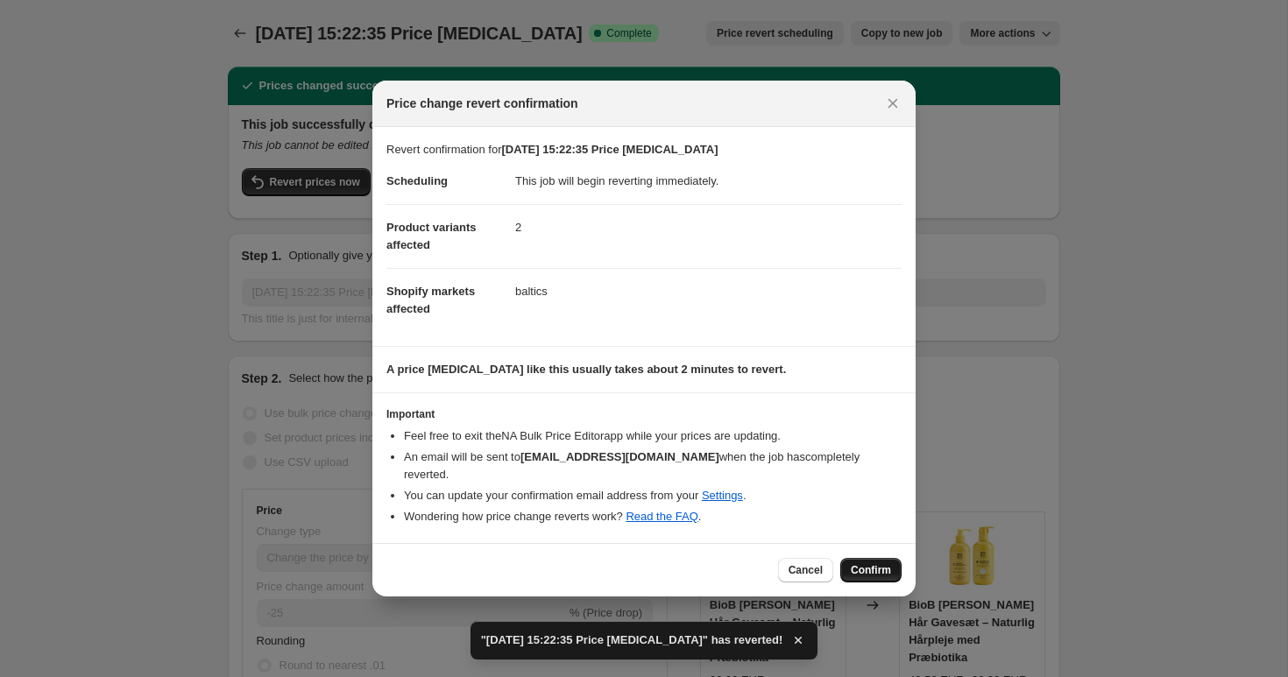
click at [868, 558] on button "Confirm" at bounding box center [870, 570] width 61 height 25
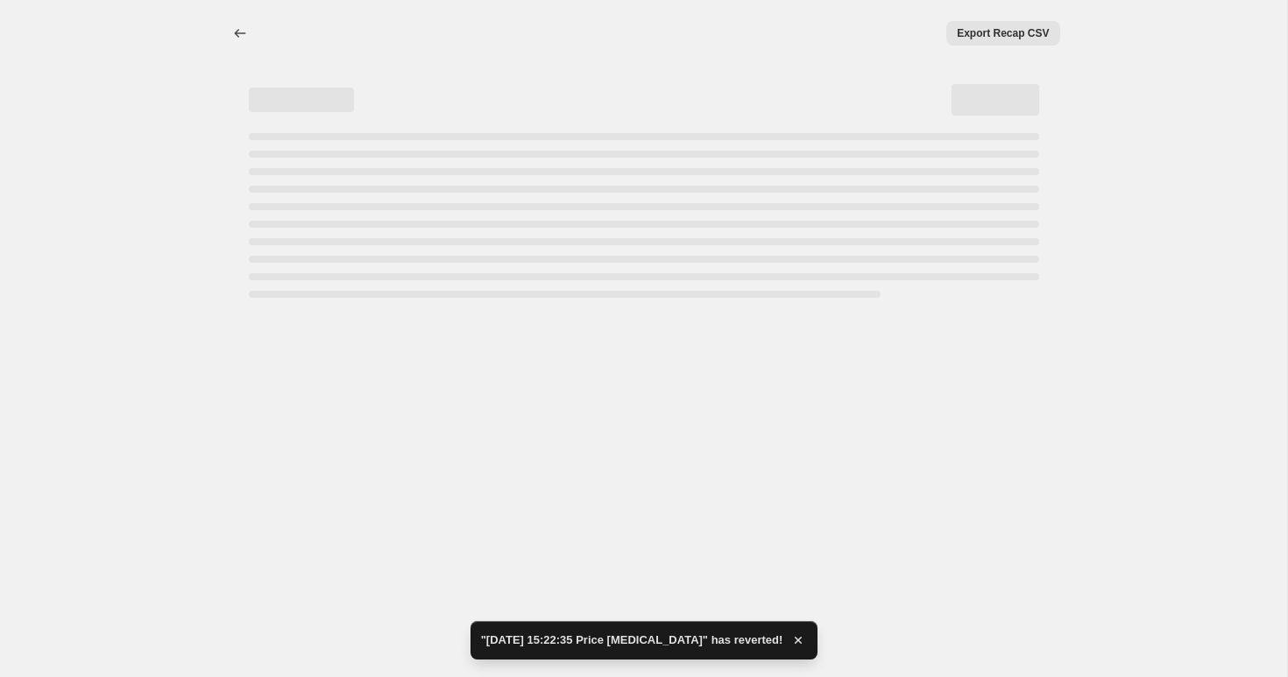
select select "percentage"
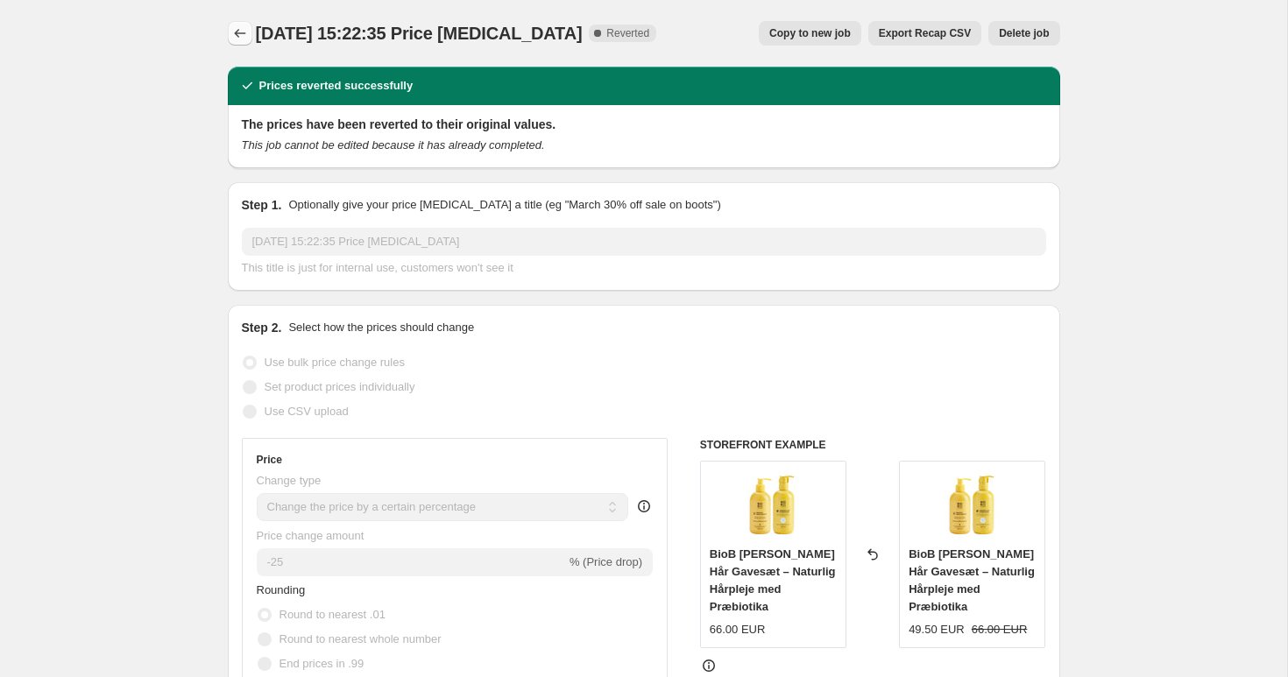
click at [240, 38] on icon "Price change jobs" at bounding box center [240, 34] width 18 height 18
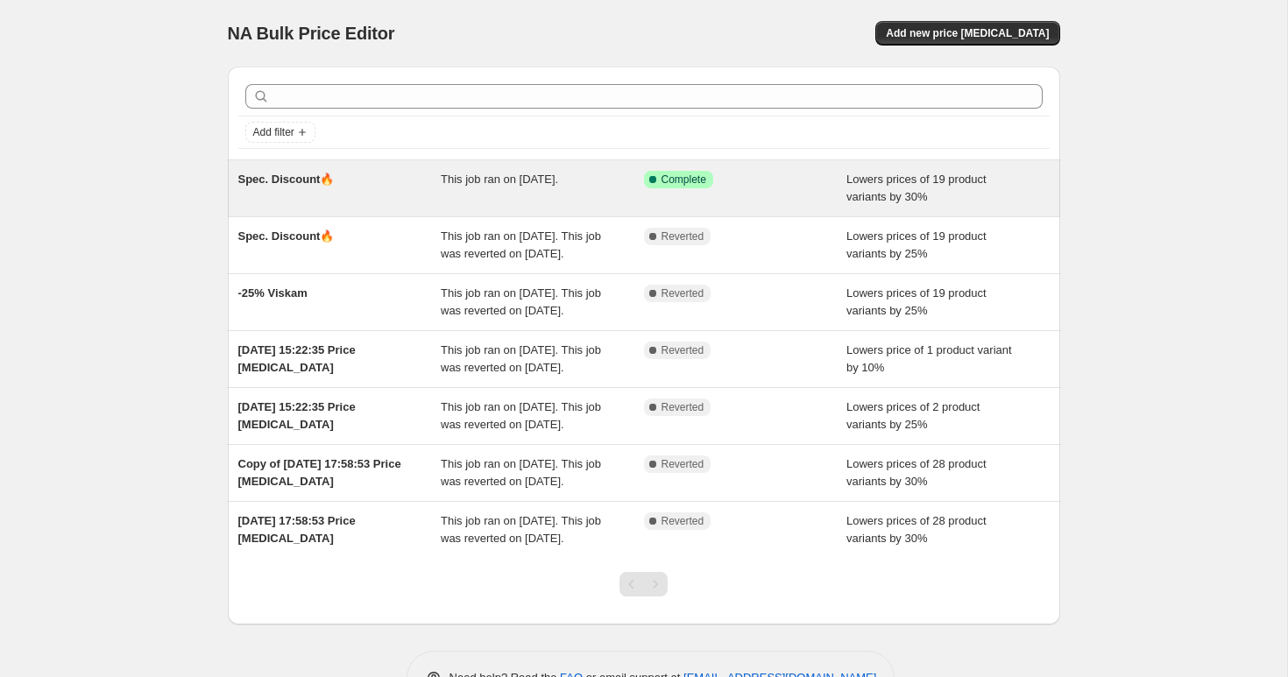
click at [455, 190] on div "This job ran on [DATE]." at bounding box center [542, 188] width 203 height 35
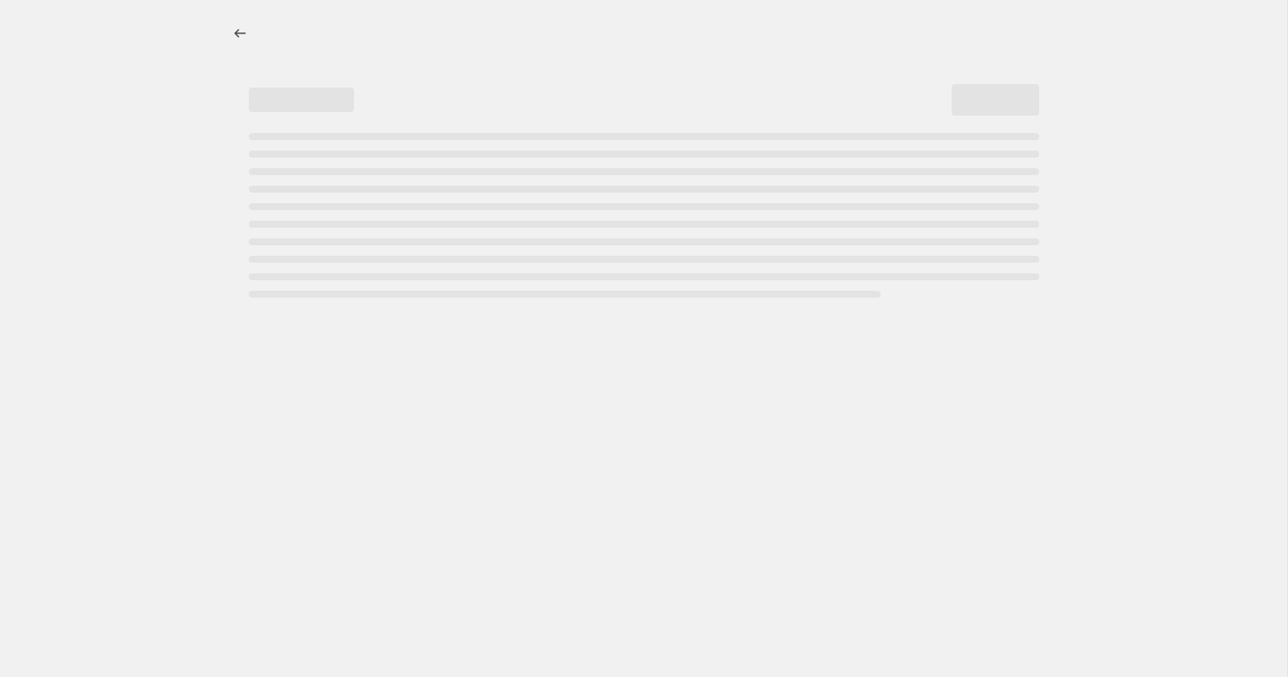
select select "percentage"
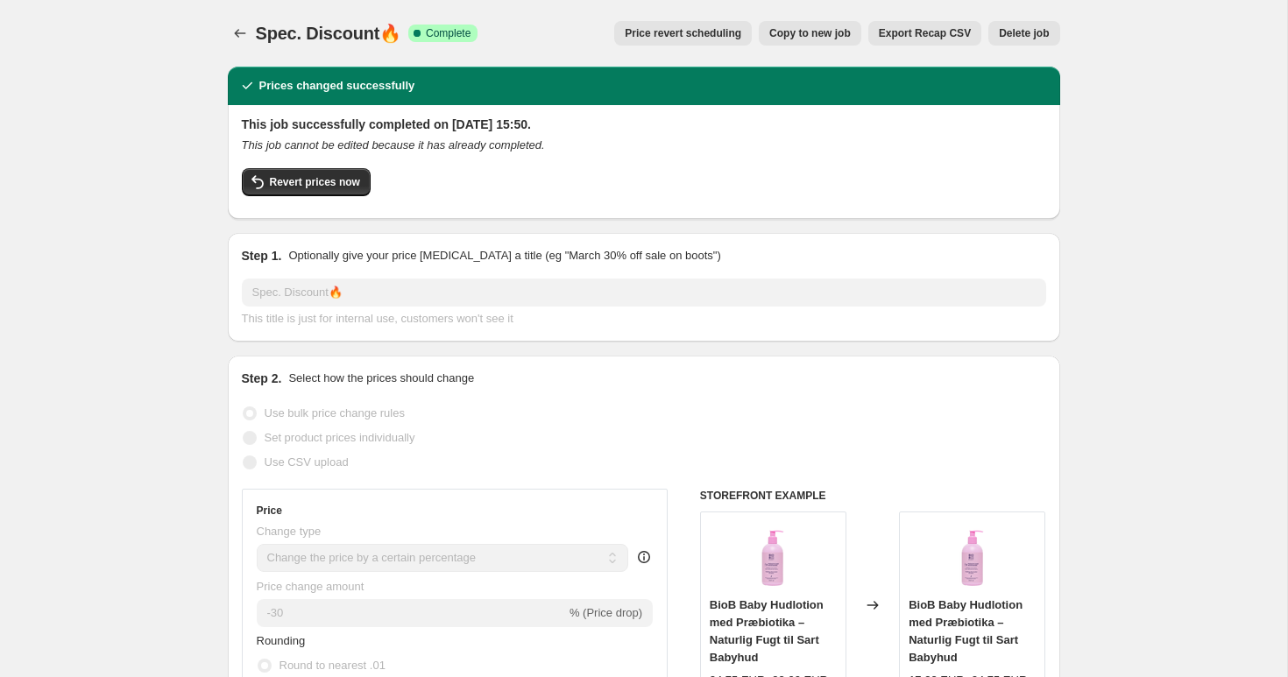
click at [786, 32] on span "Copy to new job" at bounding box center [809, 33] width 81 height 14
select select "percentage"
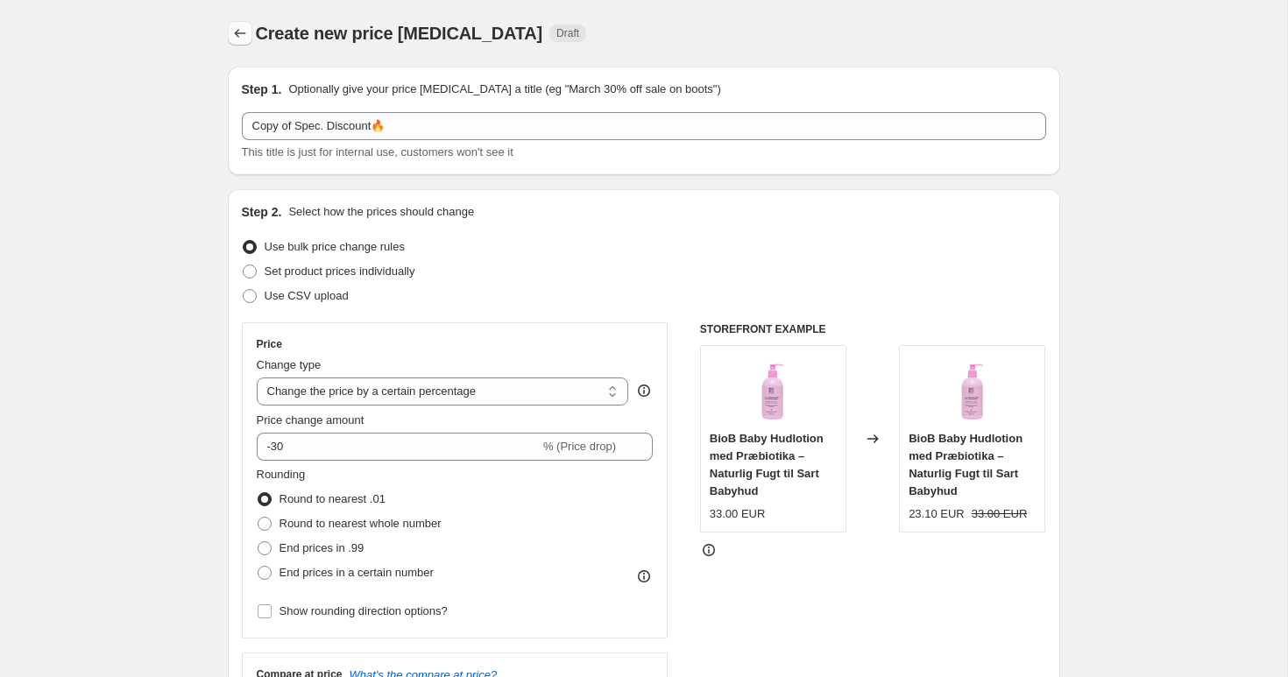
click at [245, 32] on icon "Price change jobs" at bounding box center [240, 34] width 18 height 18
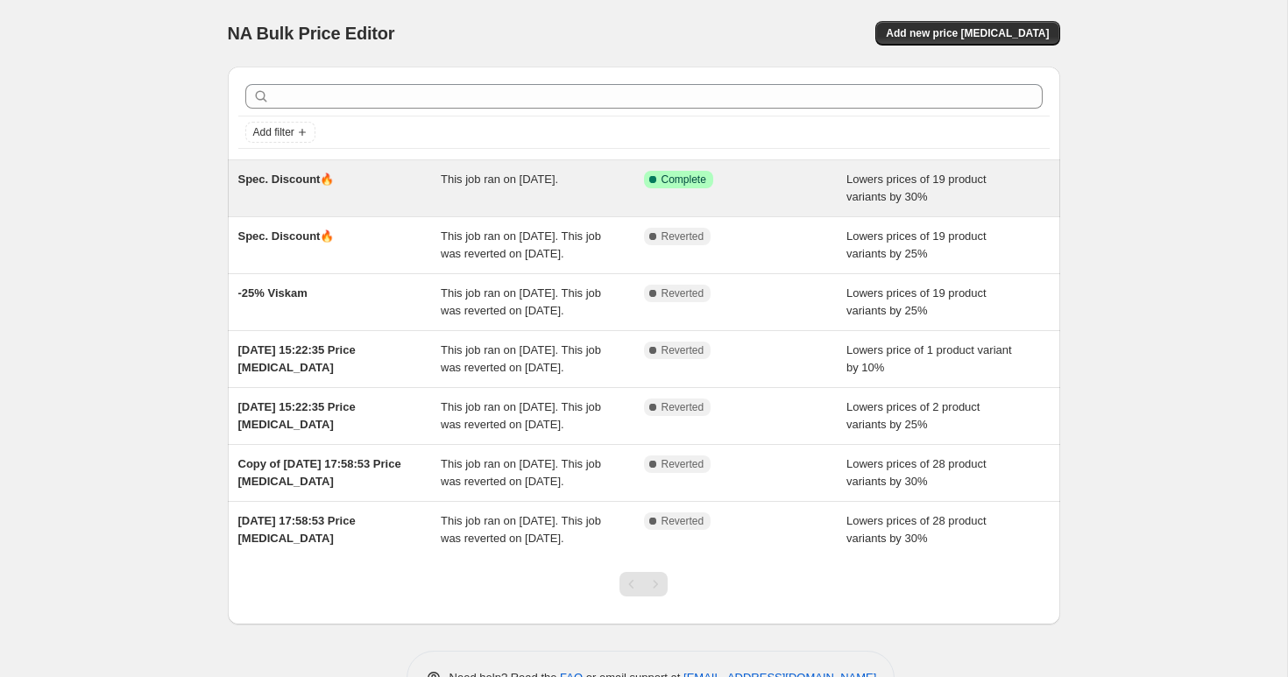
click at [447, 198] on div "This job ran on [DATE]." at bounding box center [542, 188] width 203 height 35
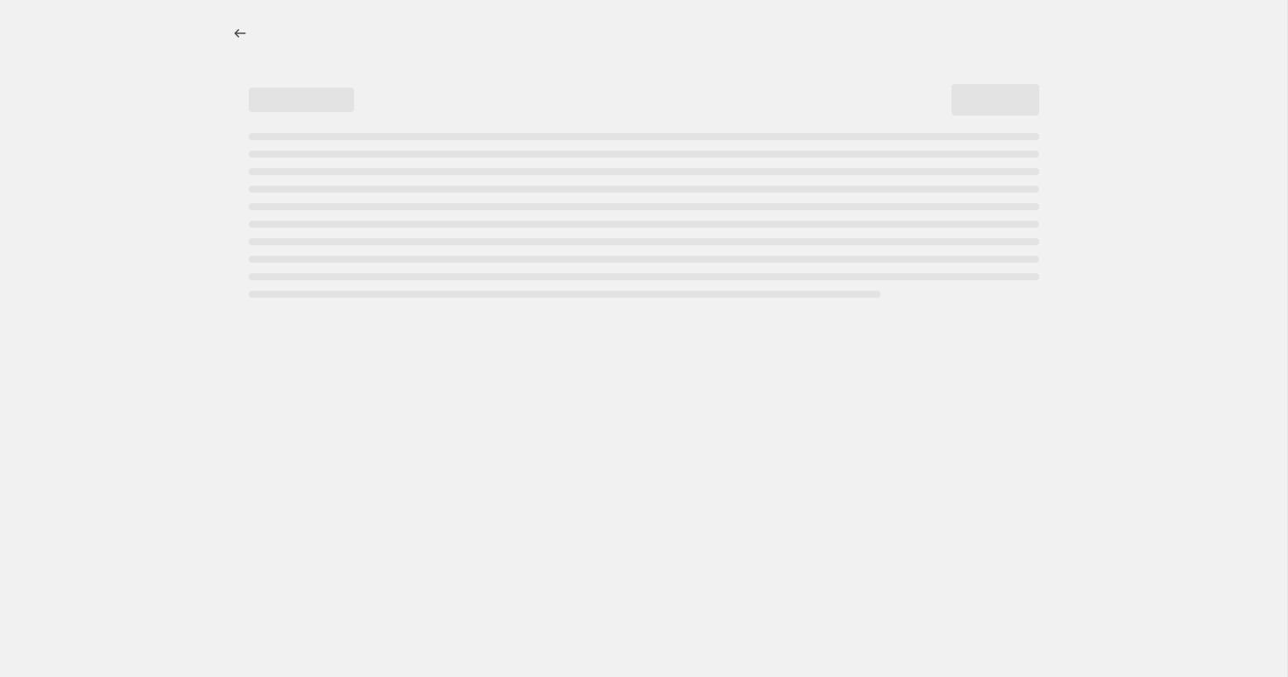
select select "percentage"
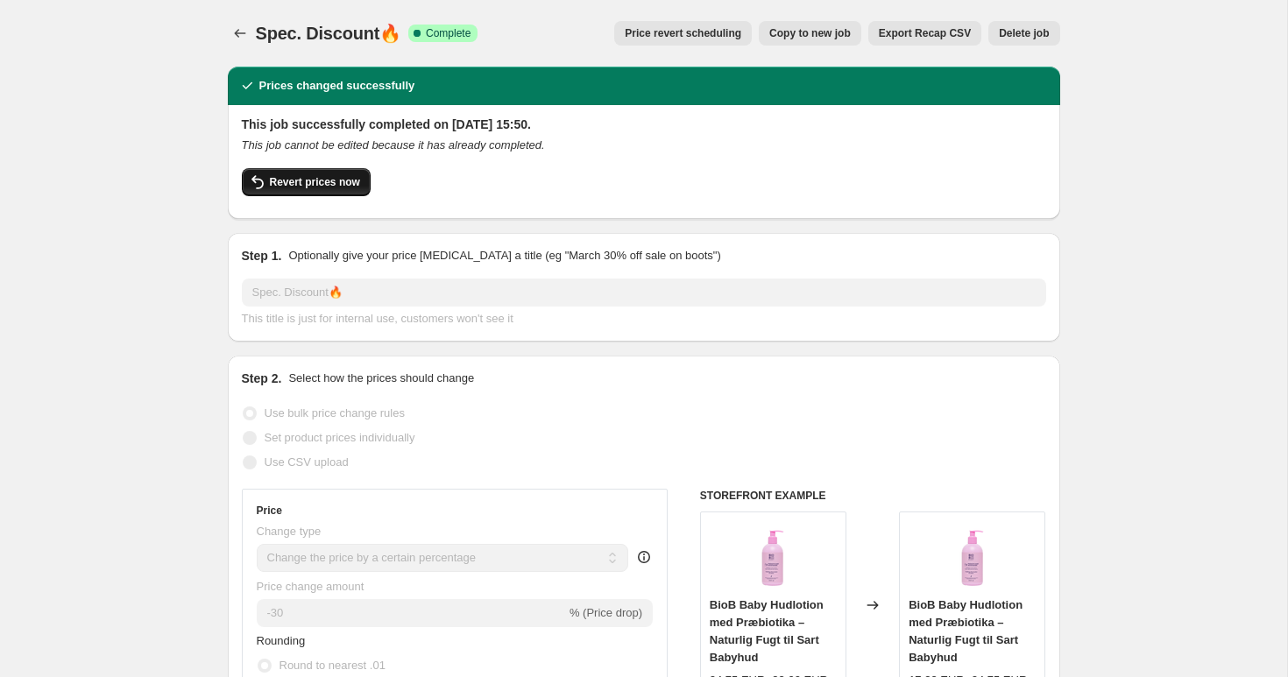
click at [309, 179] on span "Revert prices now" at bounding box center [315, 182] width 90 height 14
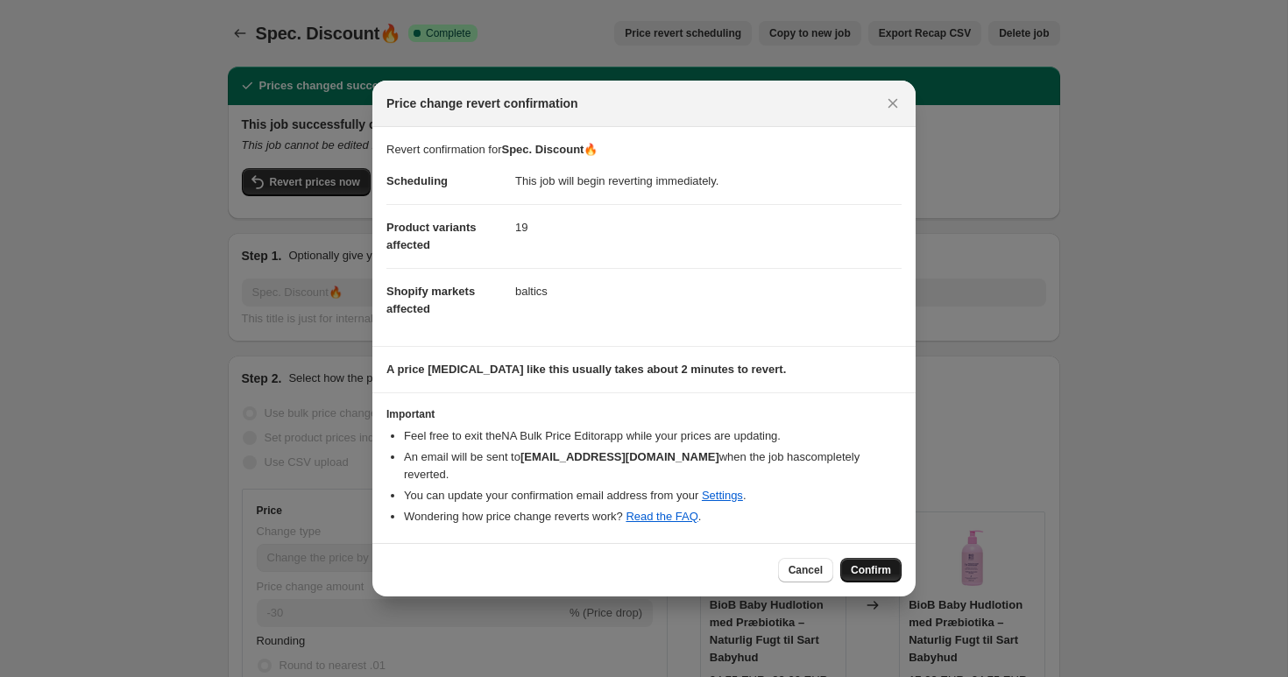
click at [862, 558] on button "Confirm" at bounding box center [870, 570] width 61 height 25
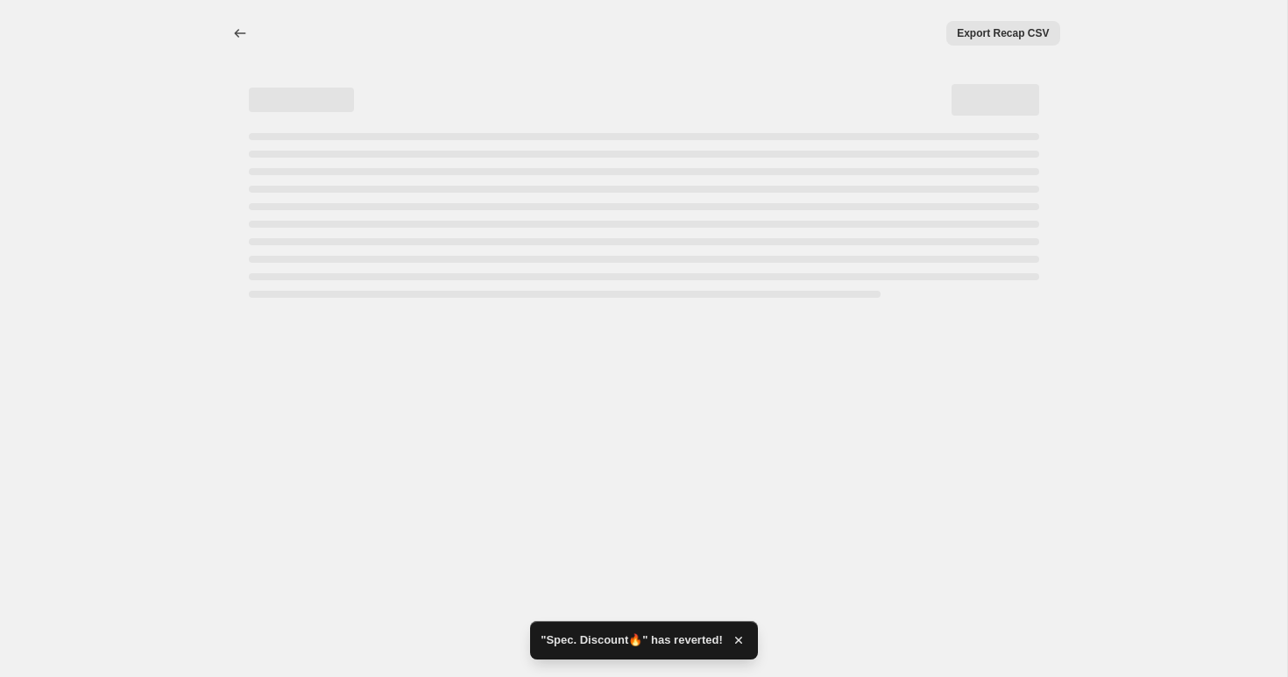
select select "percentage"
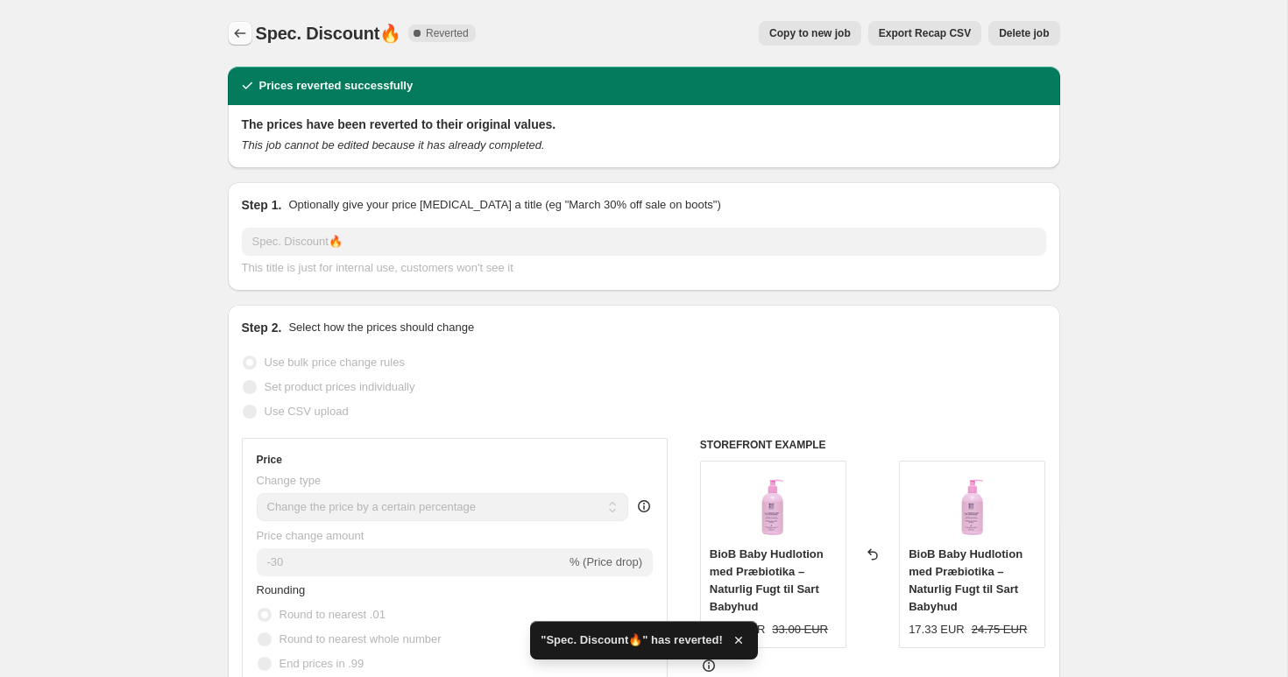
click at [244, 28] on icon "Price change jobs" at bounding box center [240, 34] width 18 height 18
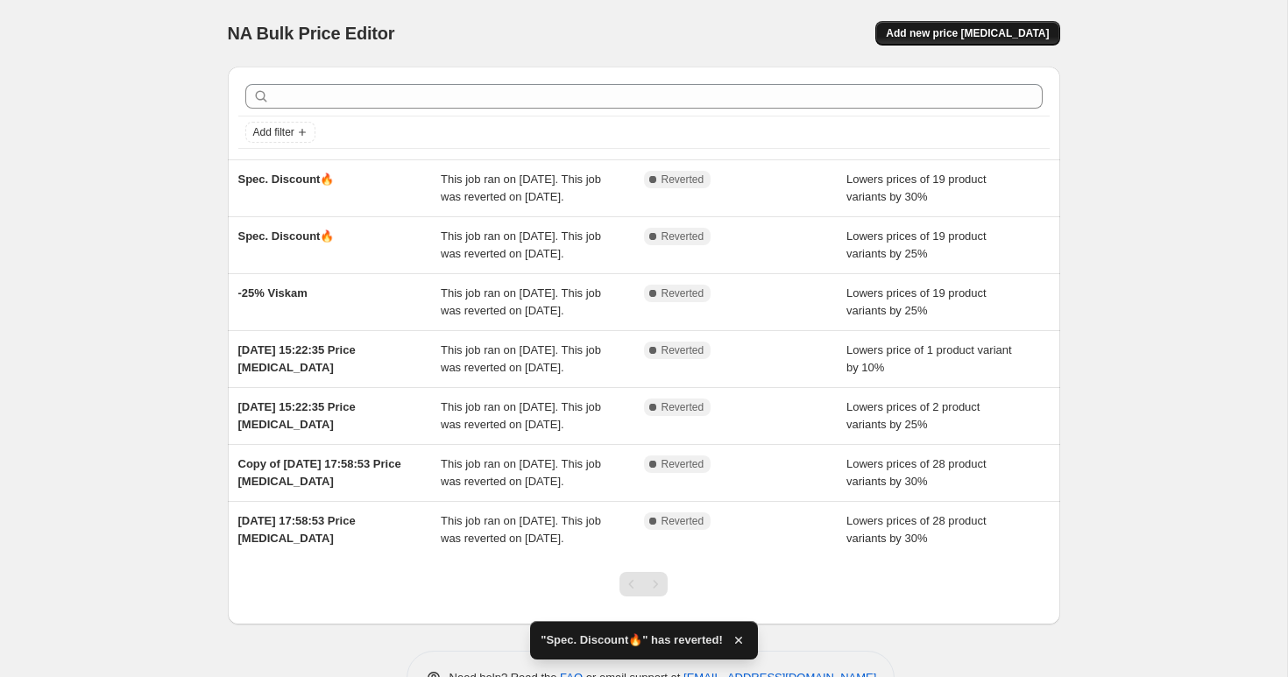
click at [1002, 27] on span "Add new price [MEDICAL_DATA]" at bounding box center [967, 33] width 163 height 14
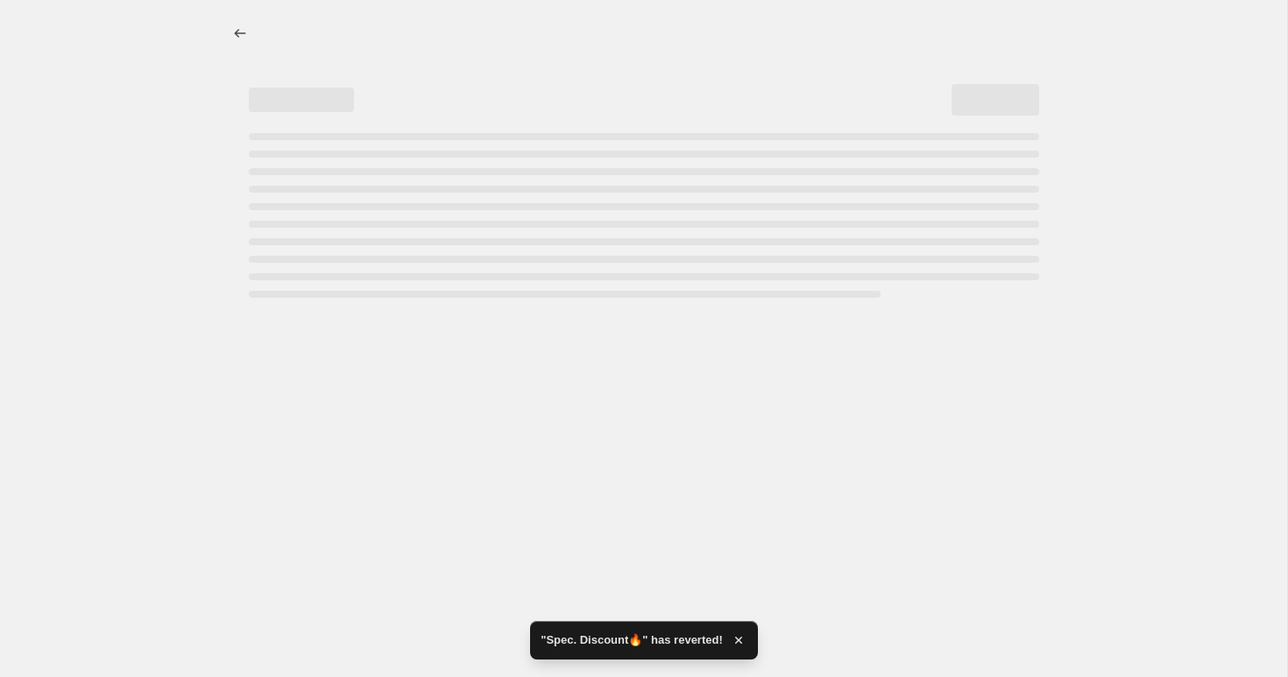
select select "percentage"
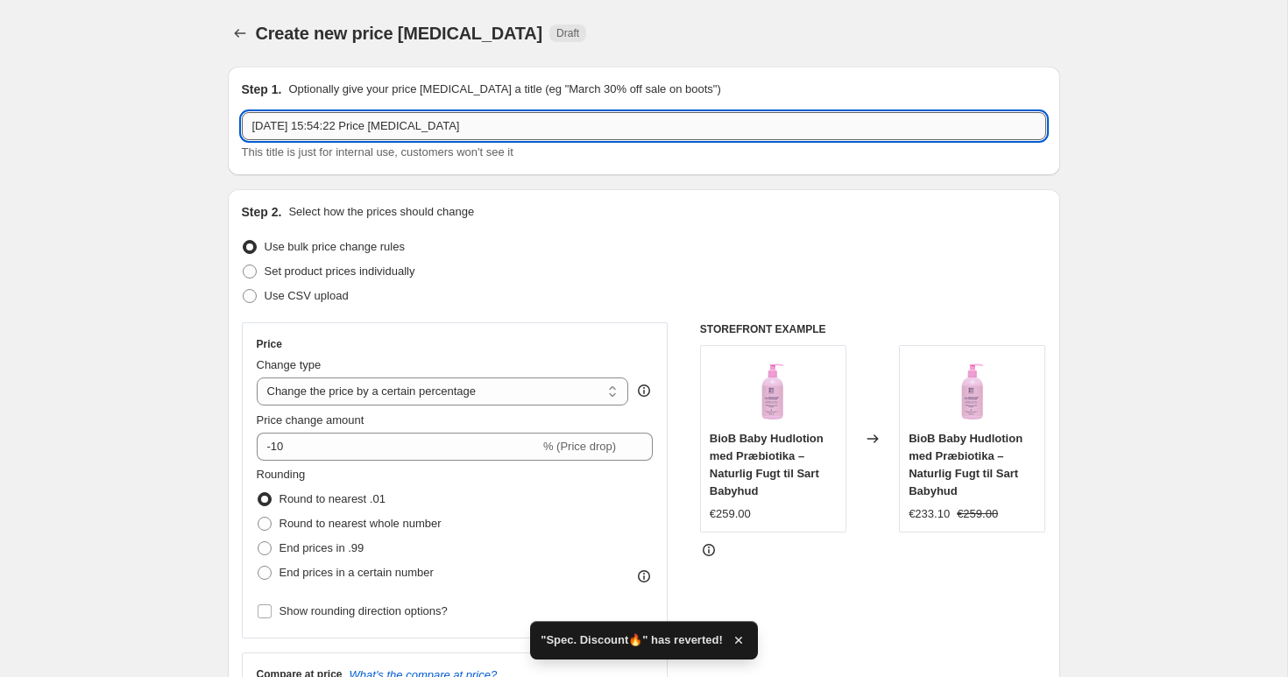
click at [360, 124] on input "[DATE] 15:54:22 Price [MEDICAL_DATA]" at bounding box center [644, 126] width 804 height 28
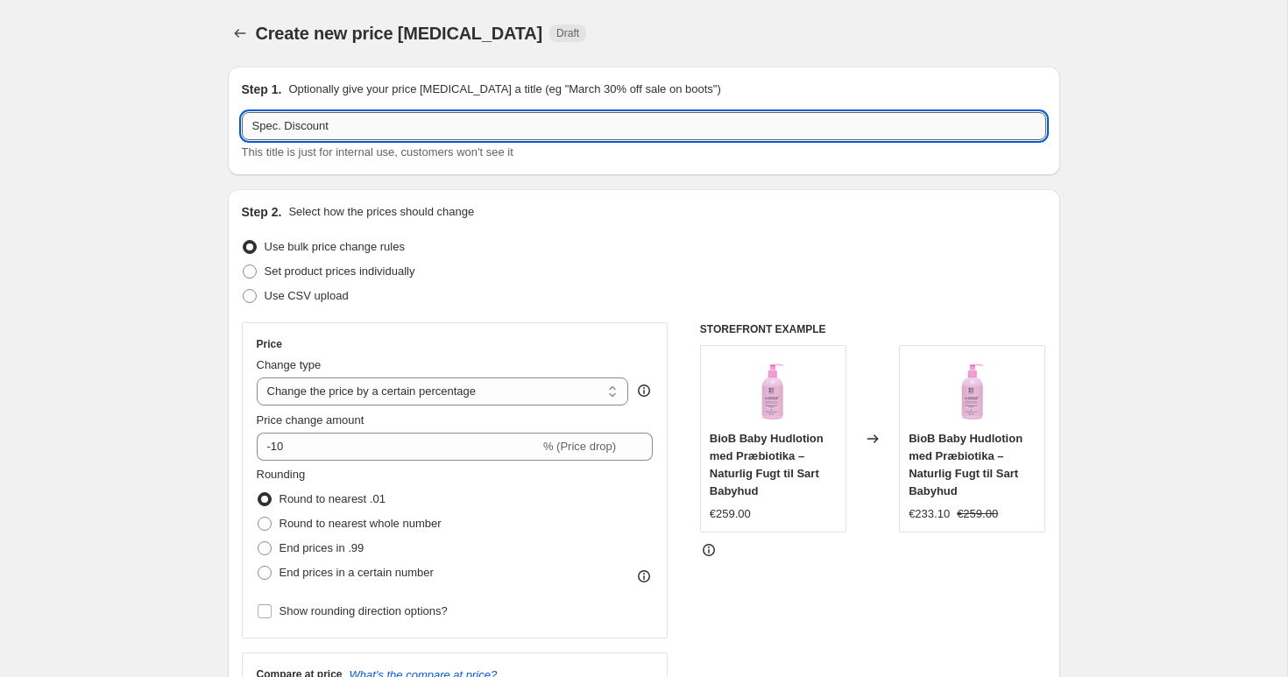
paste input "🔥"
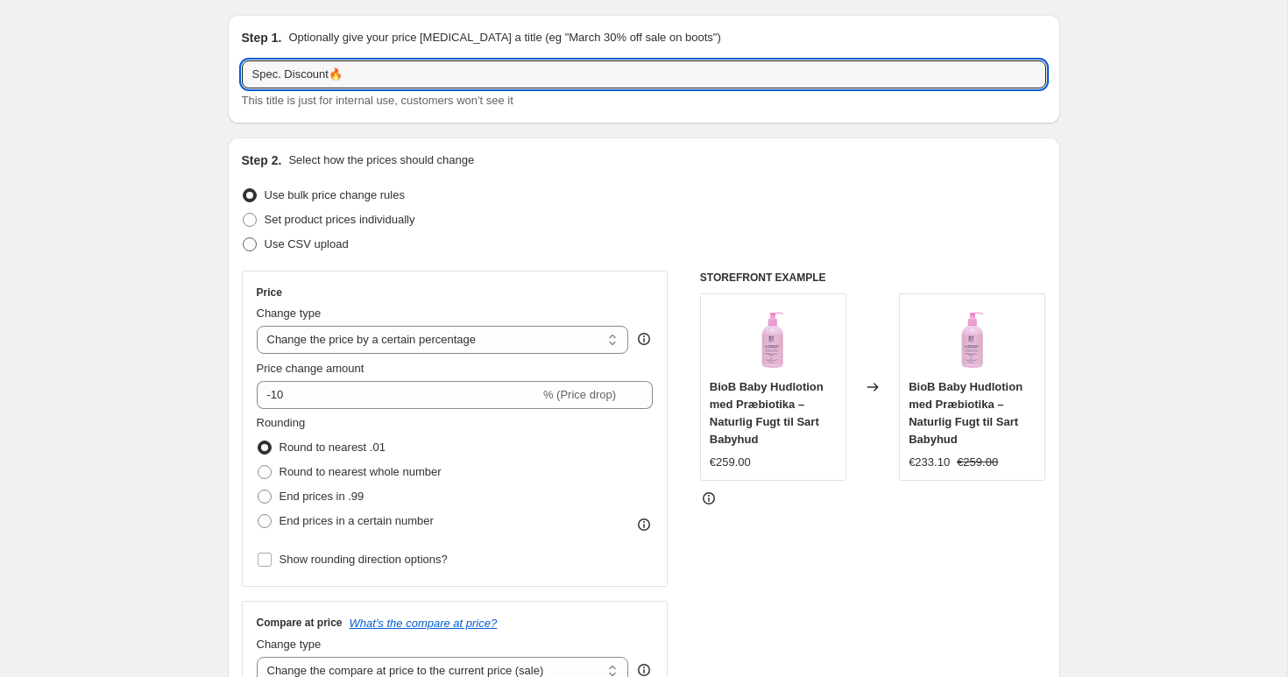
scroll to position [75, 0]
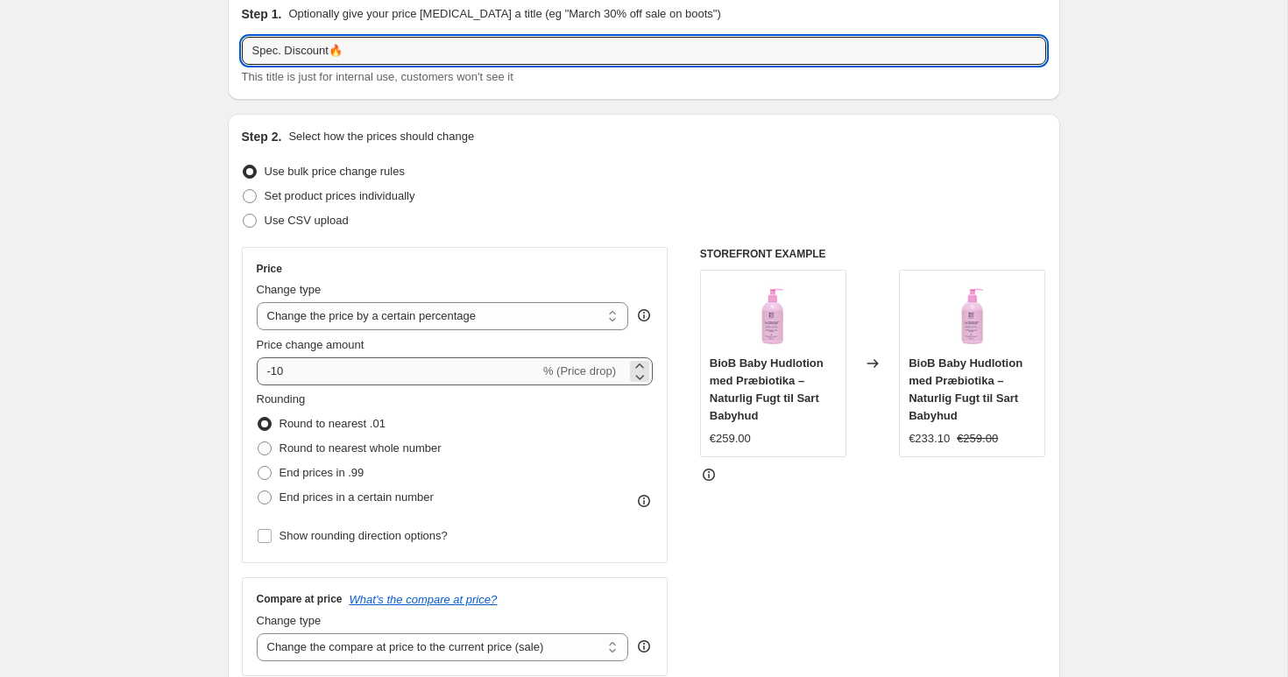
type input "Spec. Discount🔥"
click at [308, 371] on input "-10" at bounding box center [398, 372] width 283 height 28
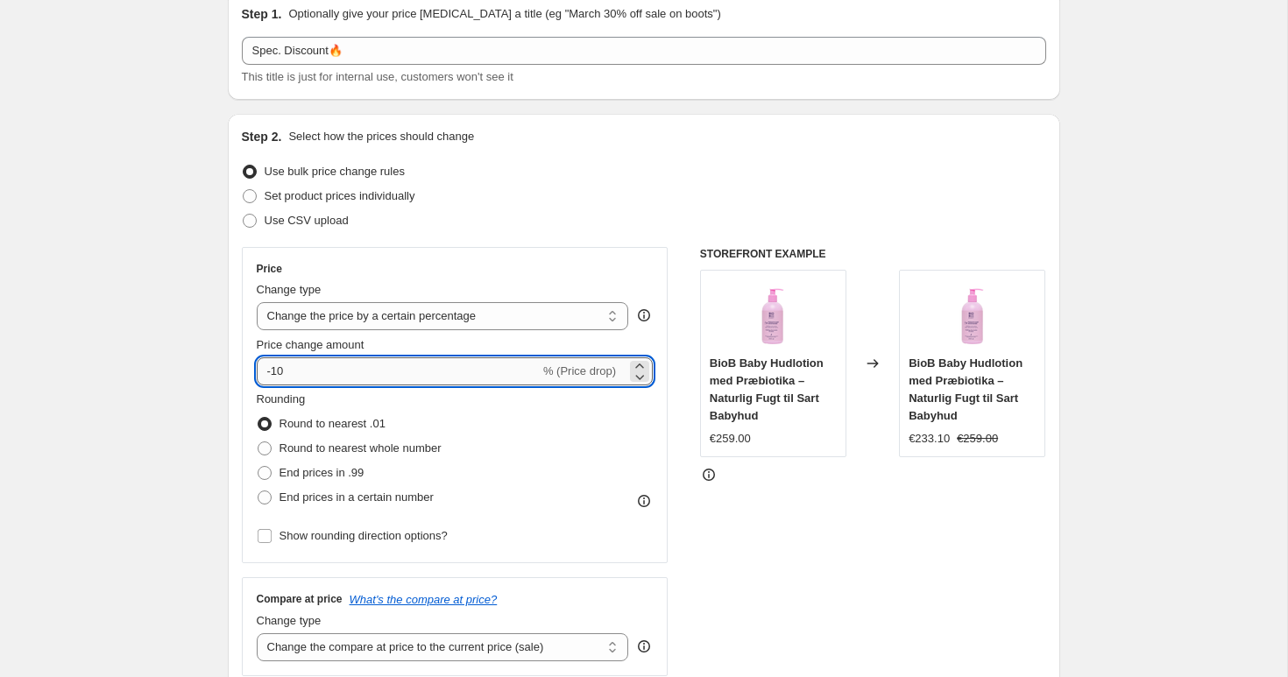
click at [308, 371] on input "-10" at bounding box center [398, 372] width 283 height 28
type input "-1"
type input "-30"
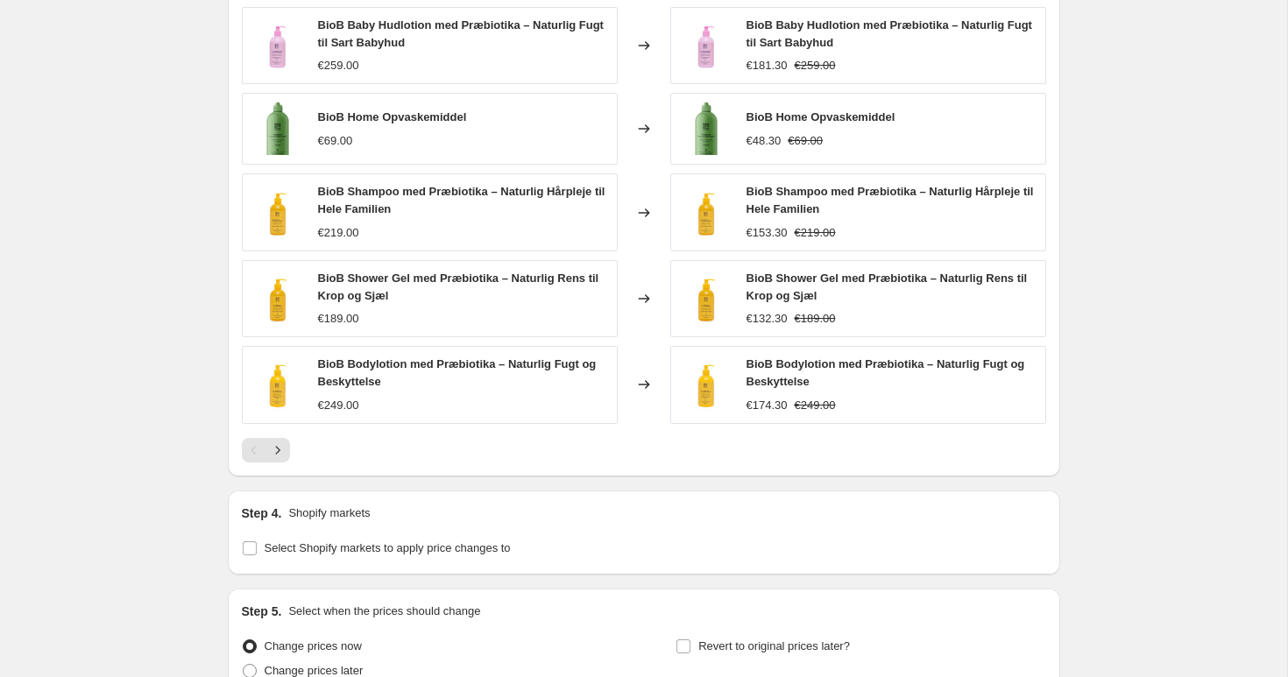
scroll to position [1194, 0]
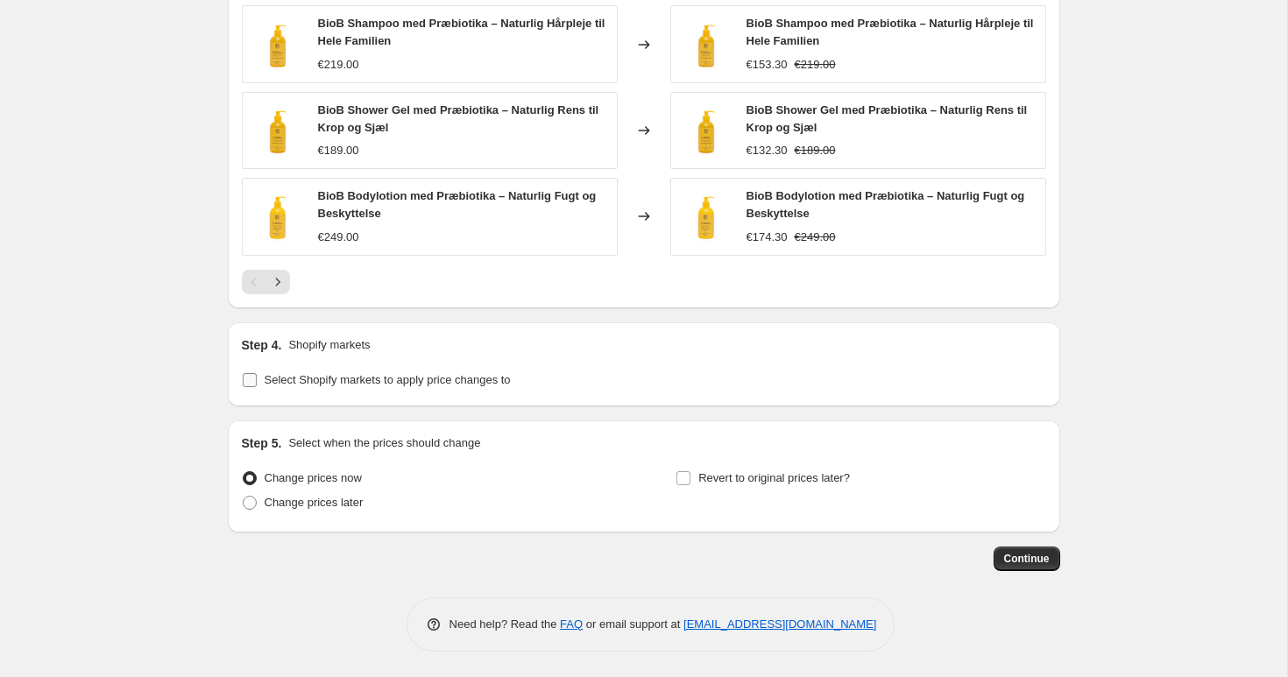
click at [314, 368] on label "Select Shopify markets to apply price changes to" at bounding box center [376, 380] width 269 height 25
click at [257, 373] on input "Select Shopify markets to apply price changes to" at bounding box center [250, 380] width 14 height 14
checkbox input "true"
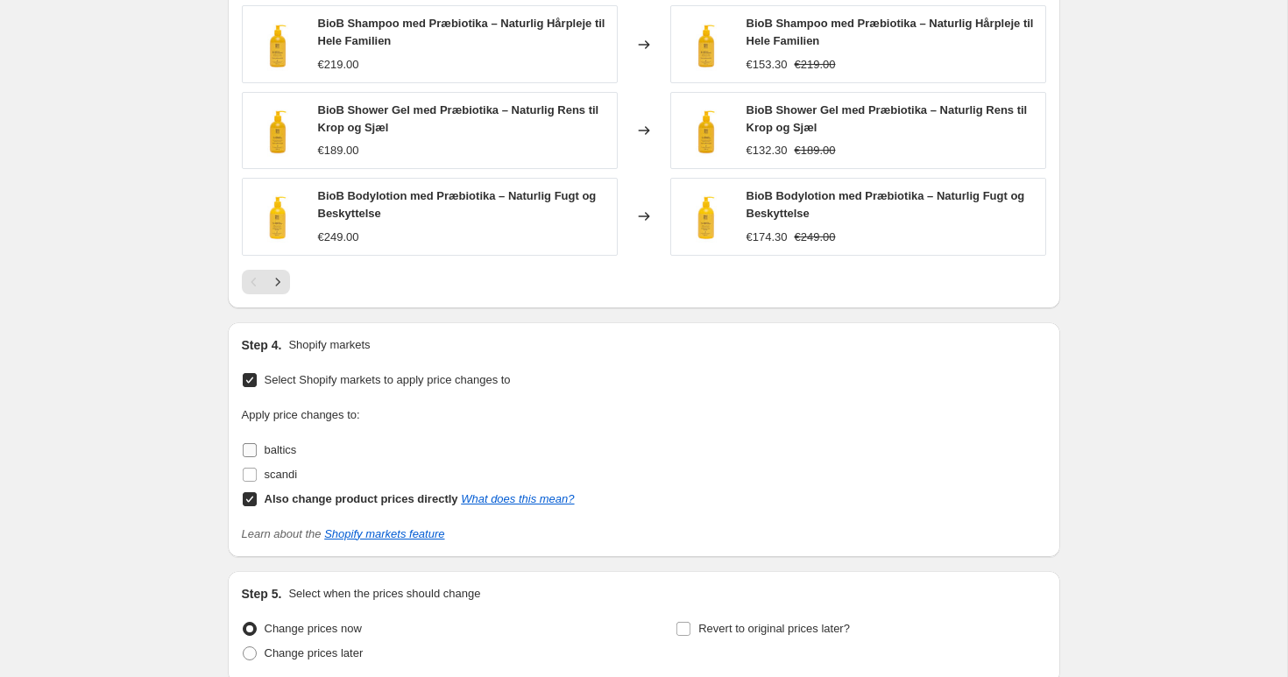
click at [261, 452] on label "baltics" at bounding box center [269, 450] width 55 height 25
click at [257, 452] on input "baltics" at bounding box center [250, 450] width 14 height 14
checkbox input "true"
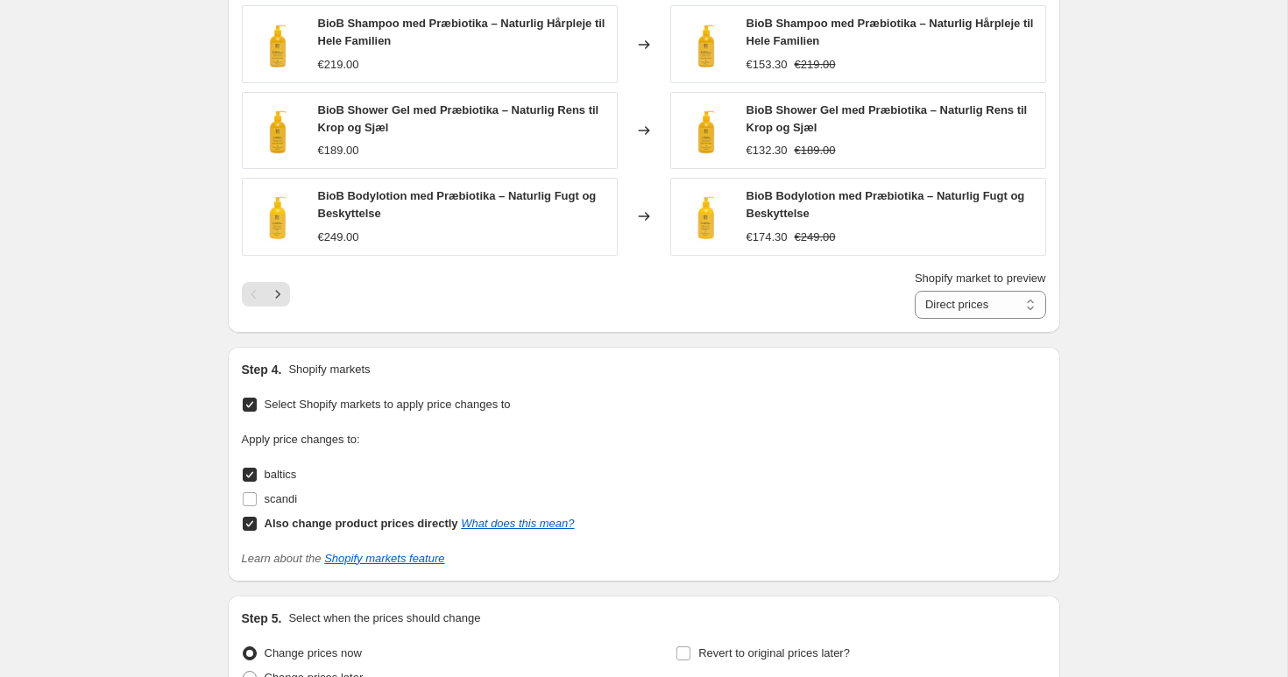
click at [247, 523] on input "Also change product prices directly What does this mean?" at bounding box center [250, 524] width 14 height 14
checkbox input "false"
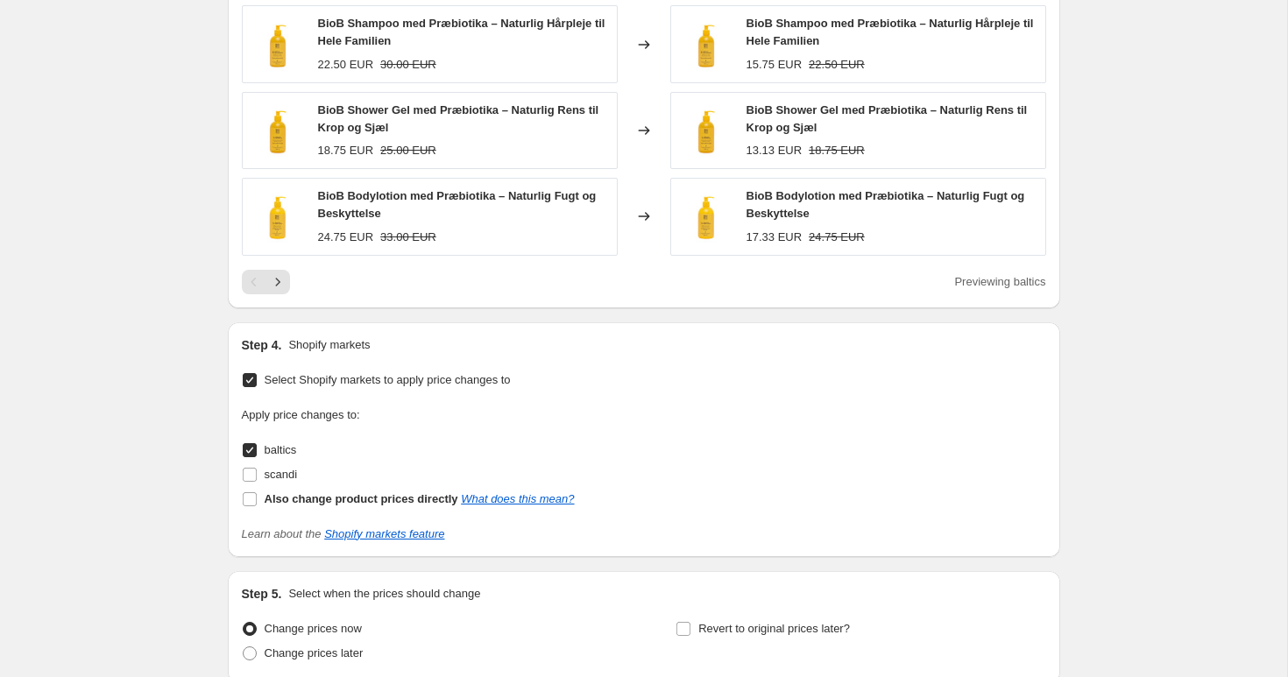
scroll to position [1345, 0]
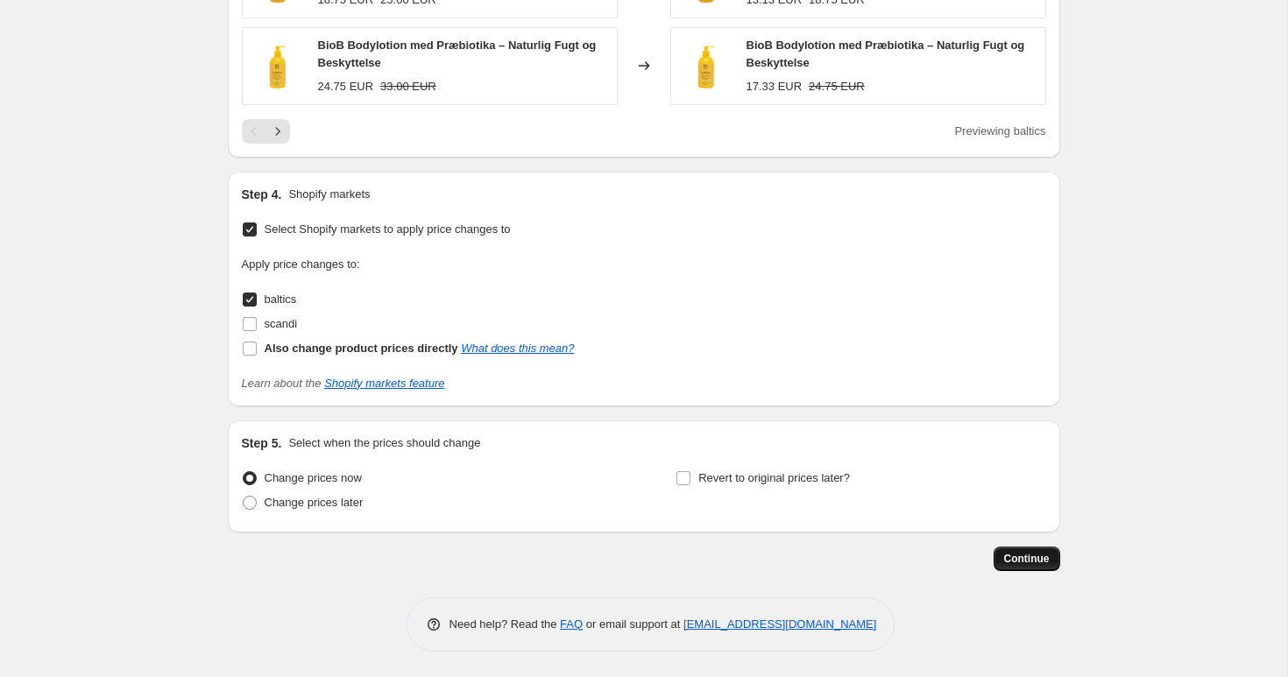
click at [1046, 563] on span "Continue" at bounding box center [1027, 559] width 46 height 14
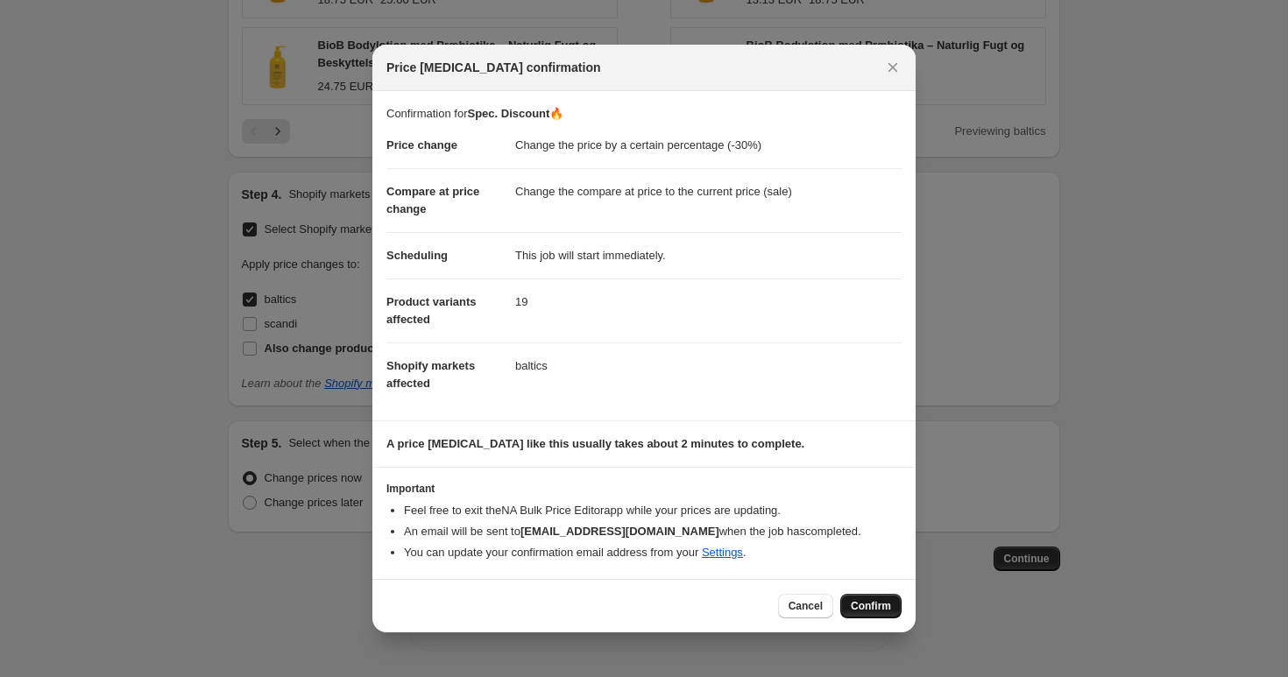
click at [873, 608] on span "Confirm" at bounding box center [871, 606] width 40 height 14
type input "Spec. Discount🔥"
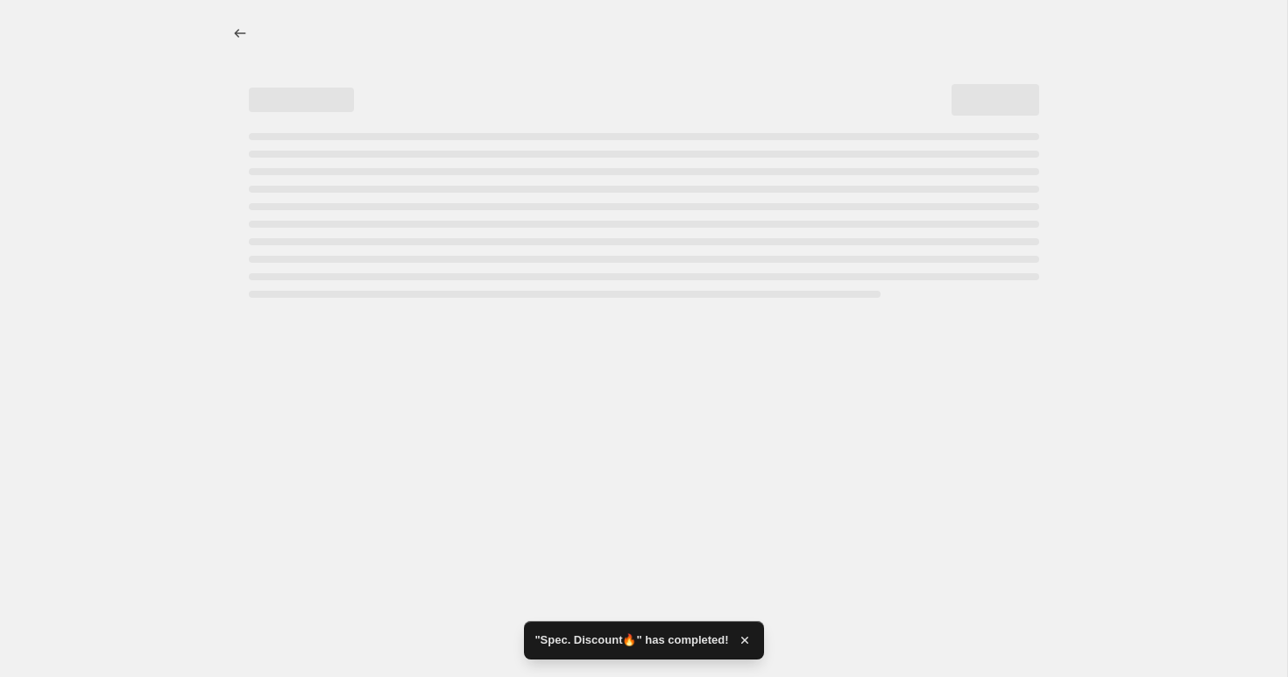
select select "percentage"
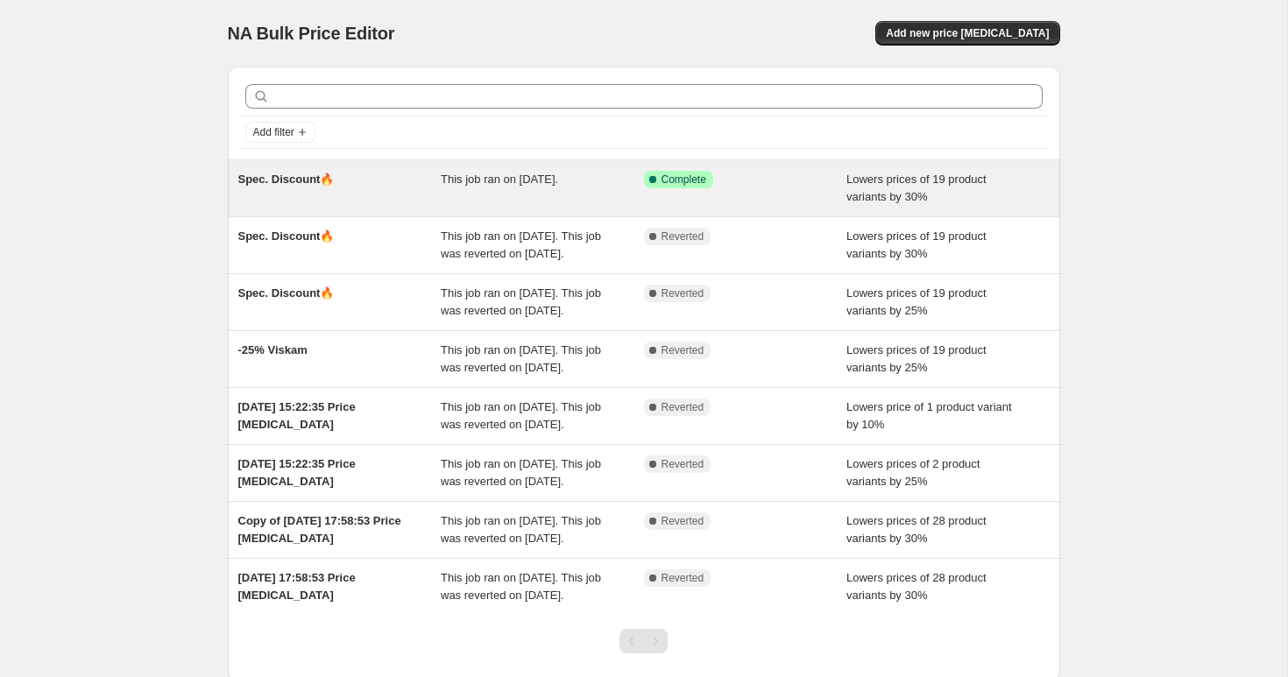
click at [558, 178] on span "This job ran on [DATE]." at bounding box center [499, 179] width 117 height 13
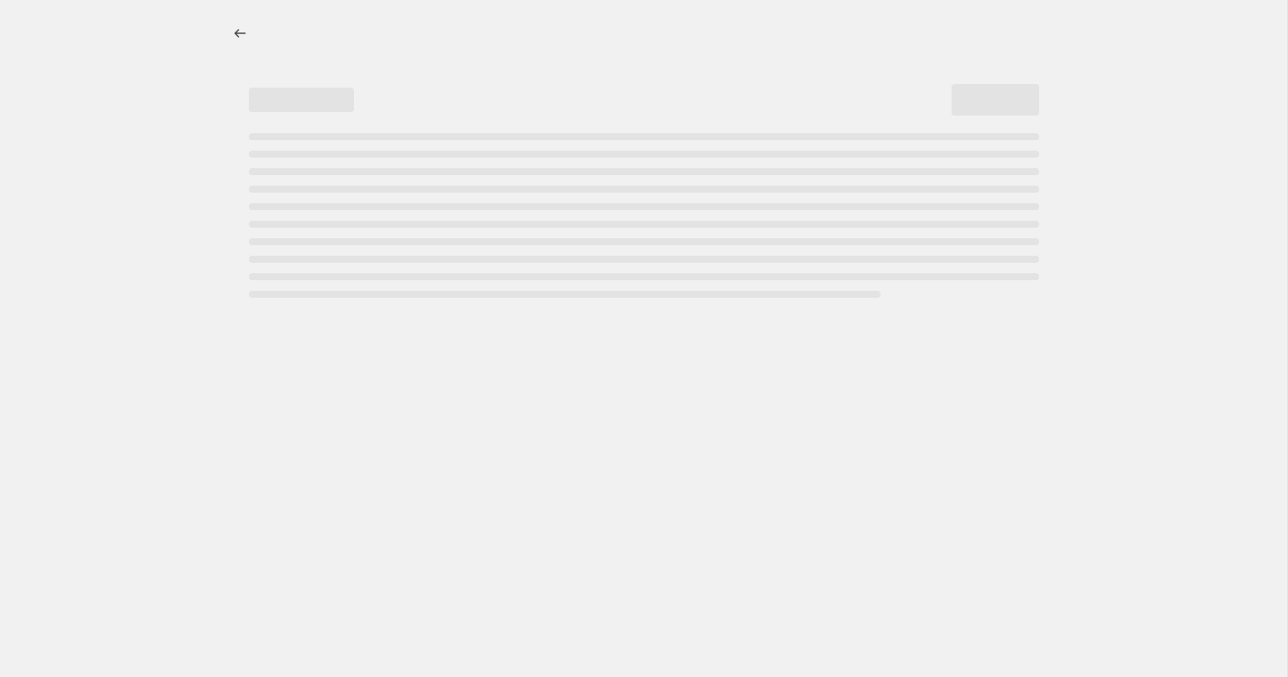
select select "percentage"
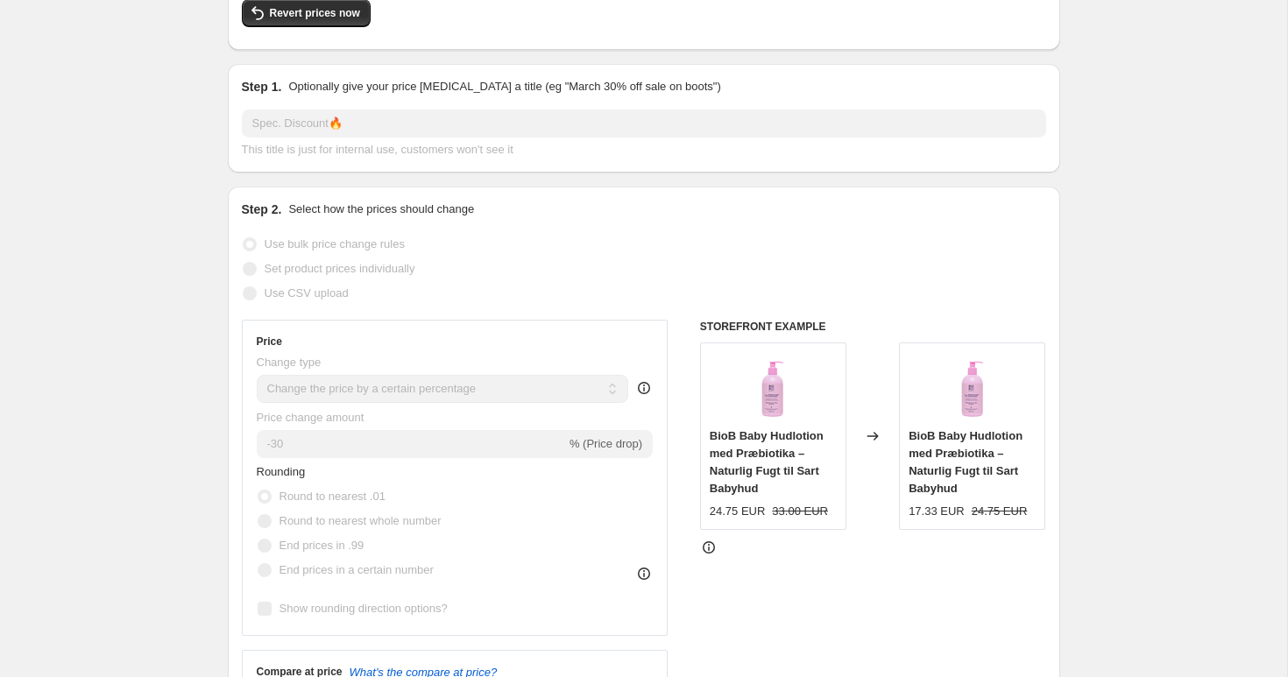
scroll to position [174, 0]
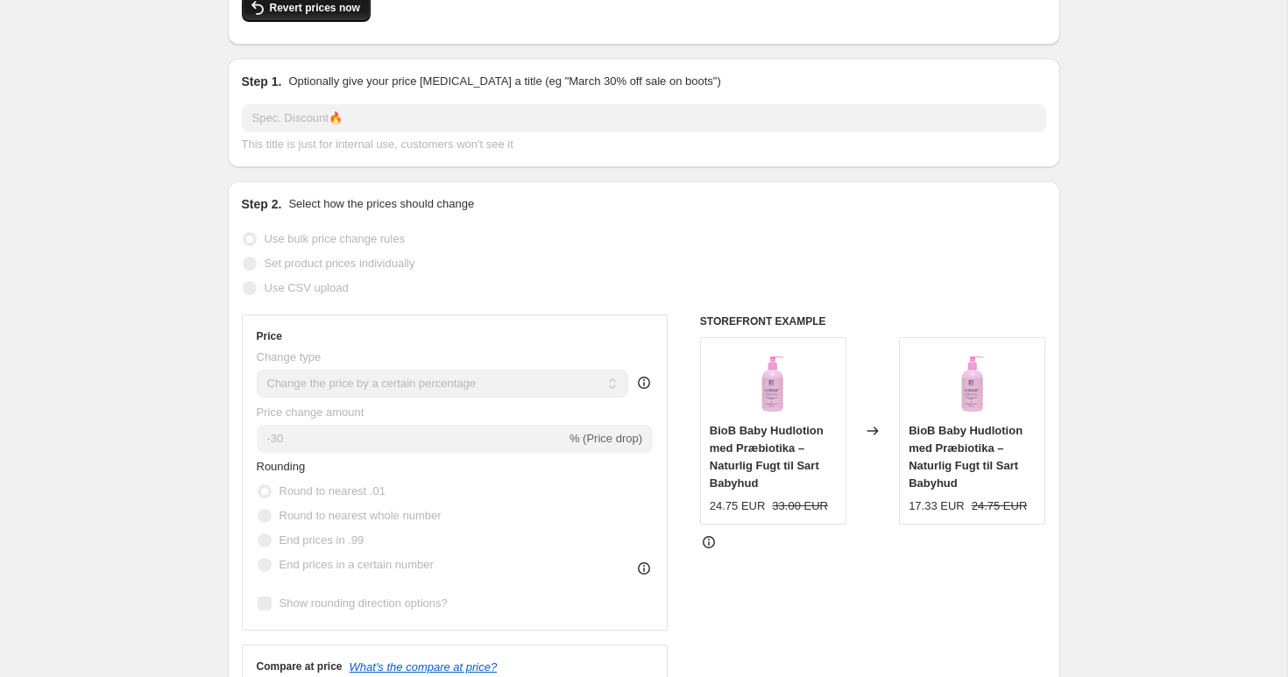
click at [329, 3] on span "Revert prices now" at bounding box center [315, 8] width 90 height 14
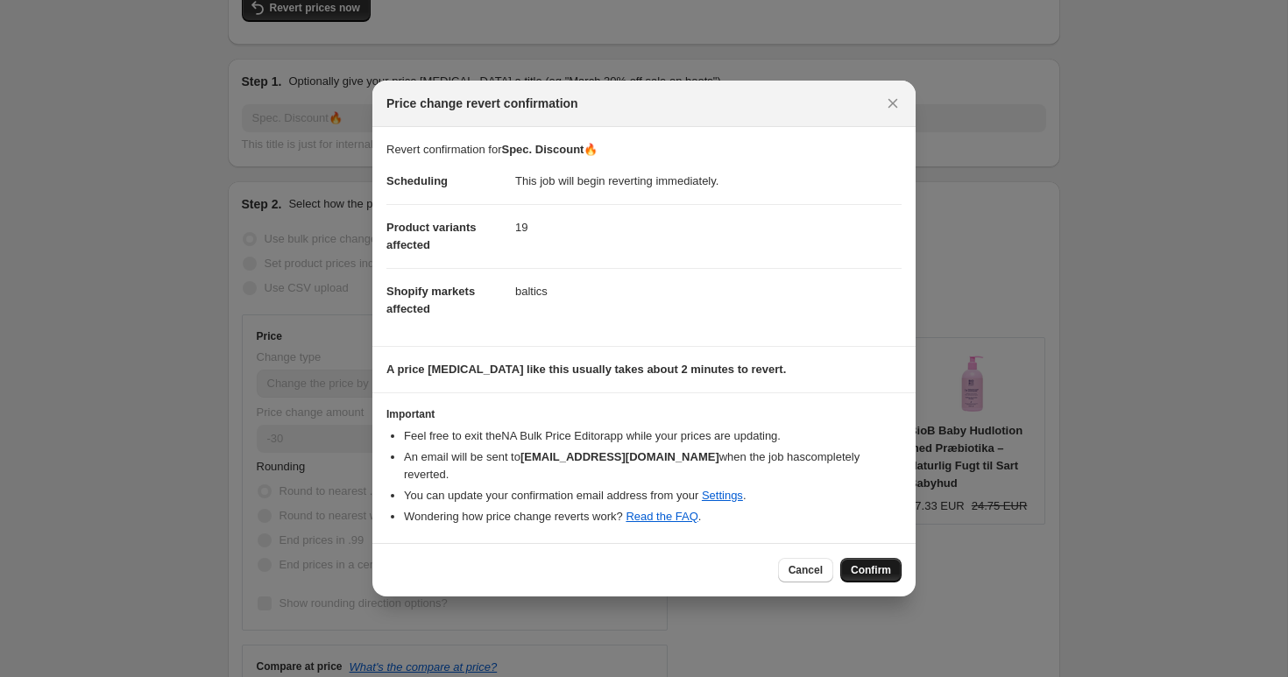
click at [863, 563] on span "Confirm" at bounding box center [871, 570] width 40 height 14
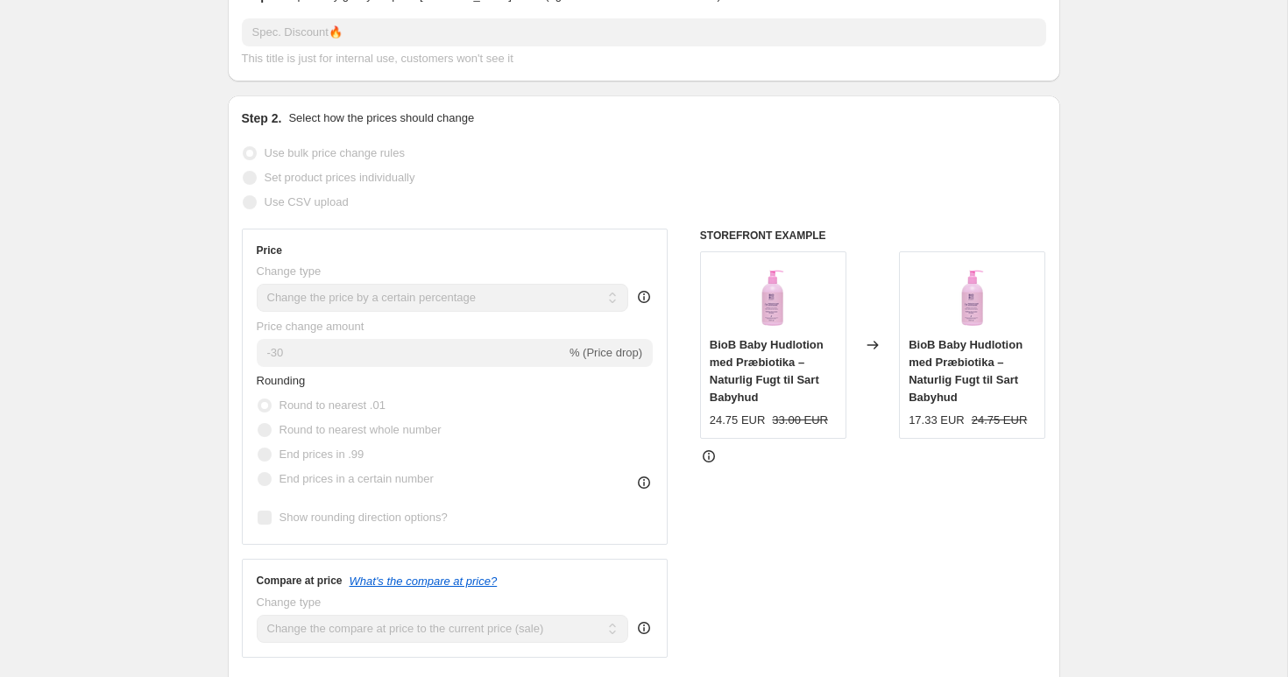
scroll to position [0, 0]
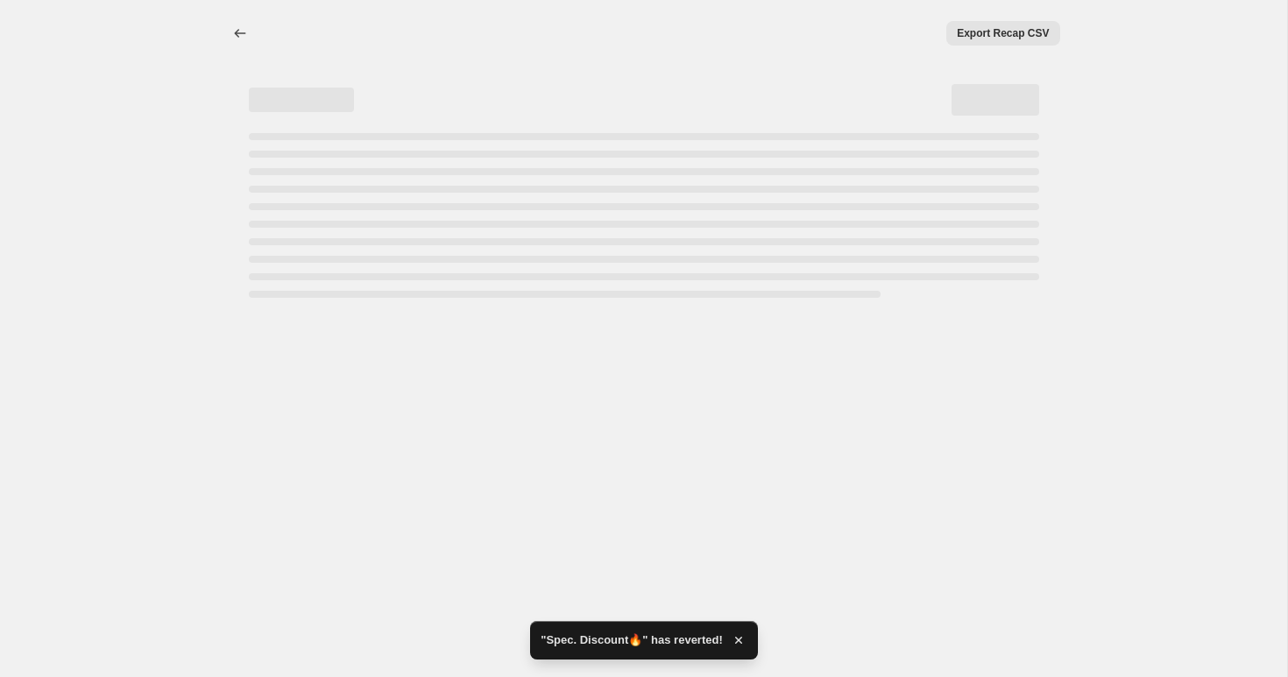
select select "percentage"
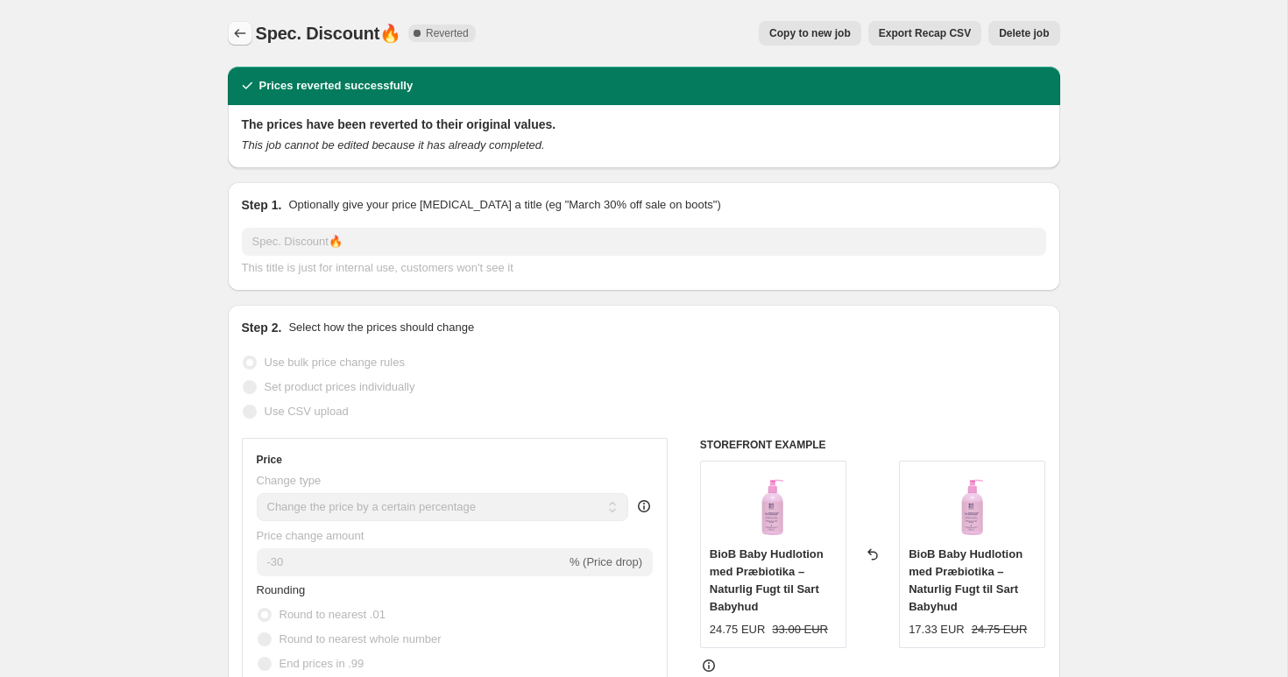
click at [238, 31] on icon "Price change jobs" at bounding box center [240, 34] width 18 height 18
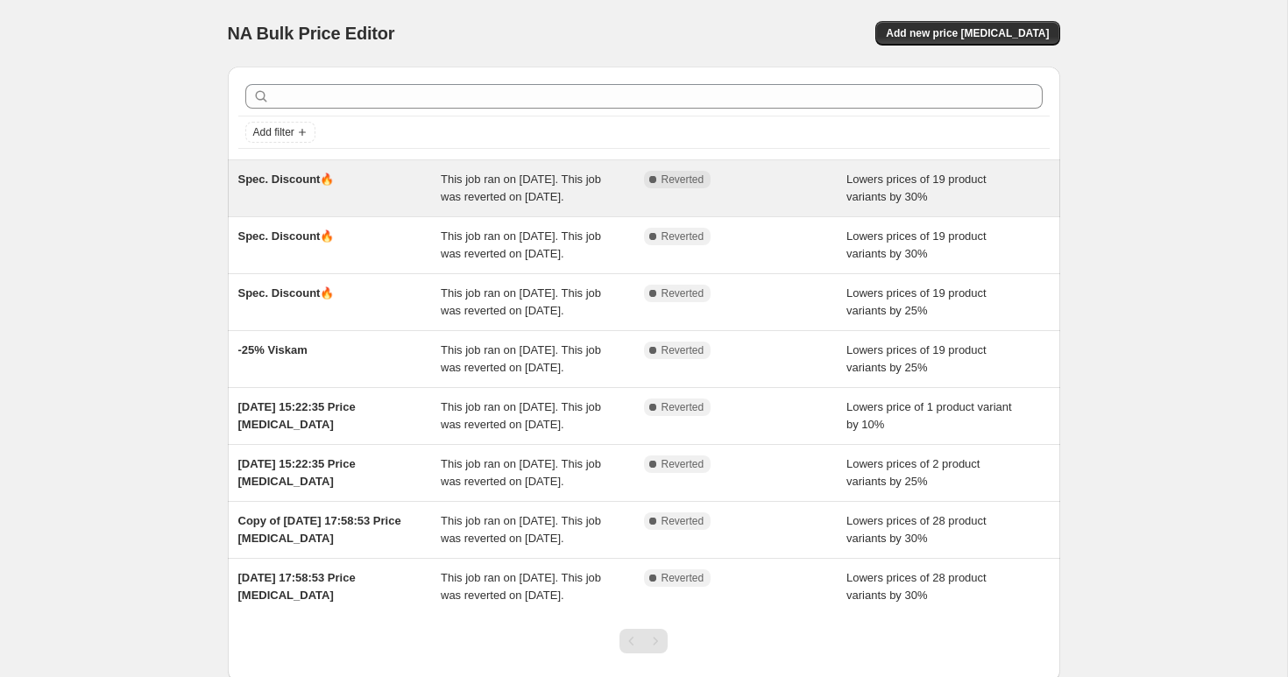
scroll to position [251, 0]
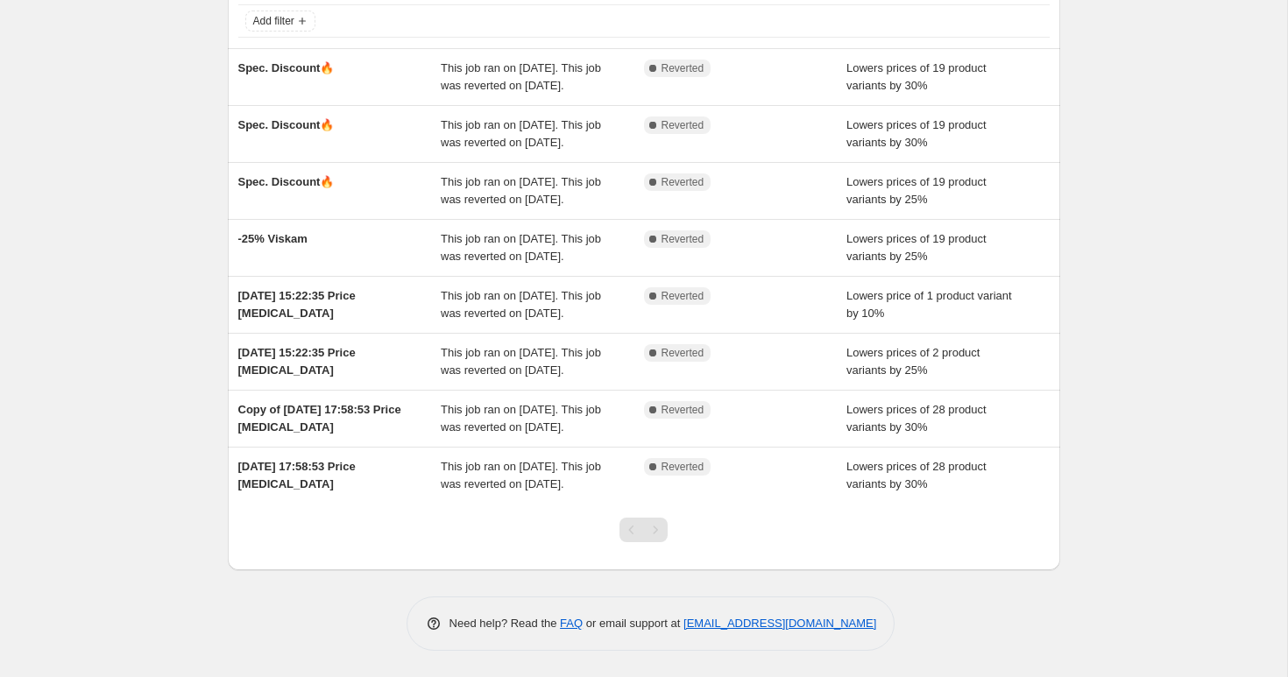
click at [657, 539] on div "Pagination" at bounding box center [655, 530] width 25 height 25
click at [633, 539] on div "Pagination" at bounding box center [632, 530] width 25 height 25
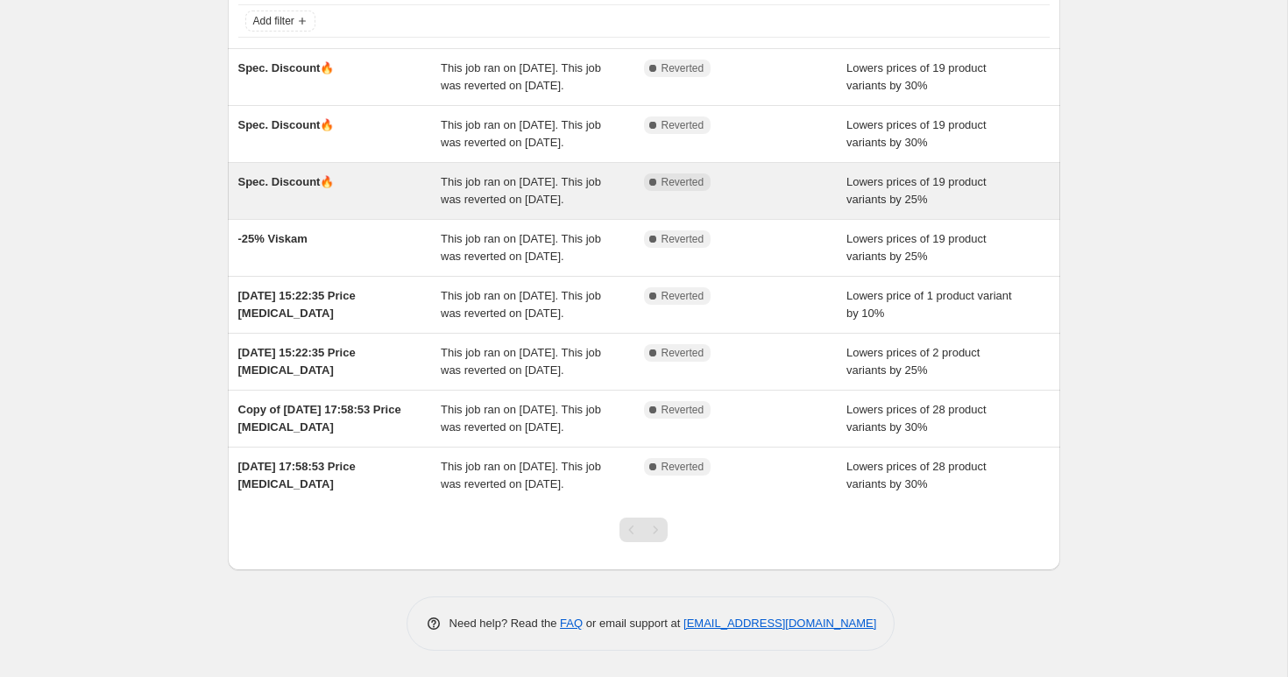
scroll to position [0, 0]
